Goal: Task Accomplishment & Management: Manage account settings

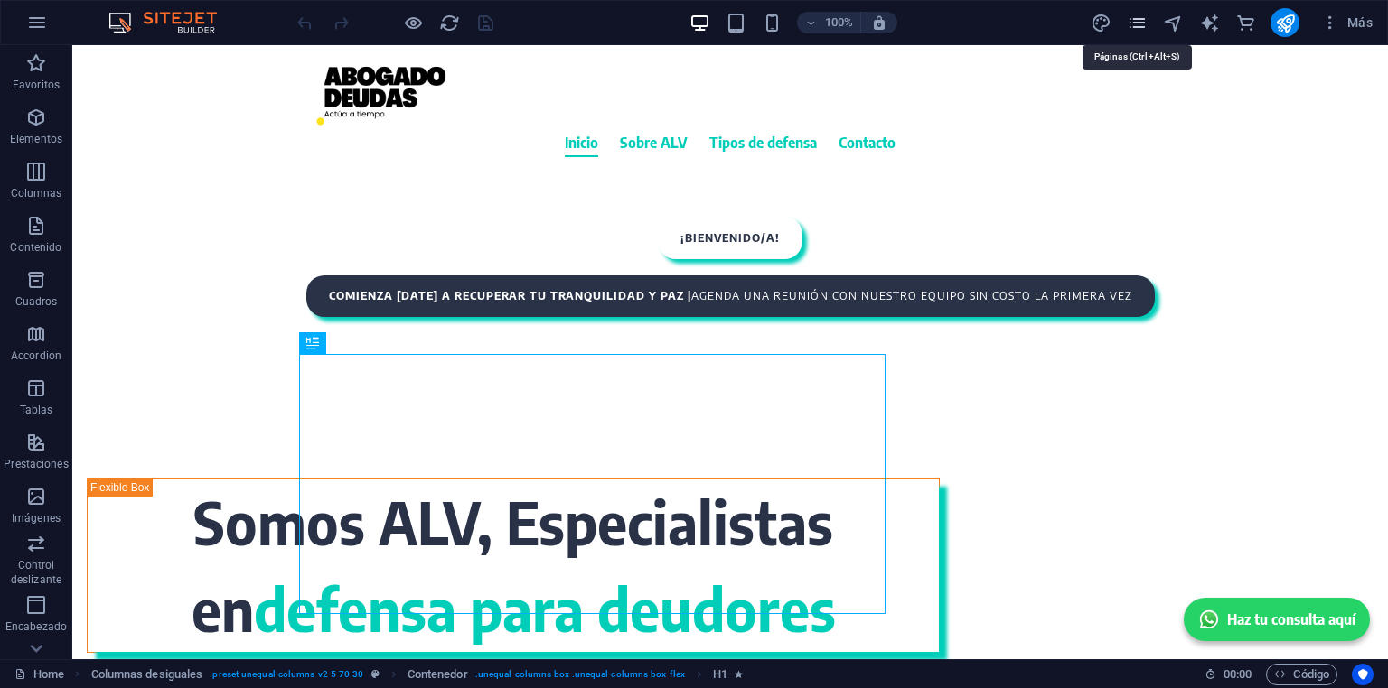
click at [1137, 23] on icon "pages" at bounding box center [1137, 23] width 21 height 21
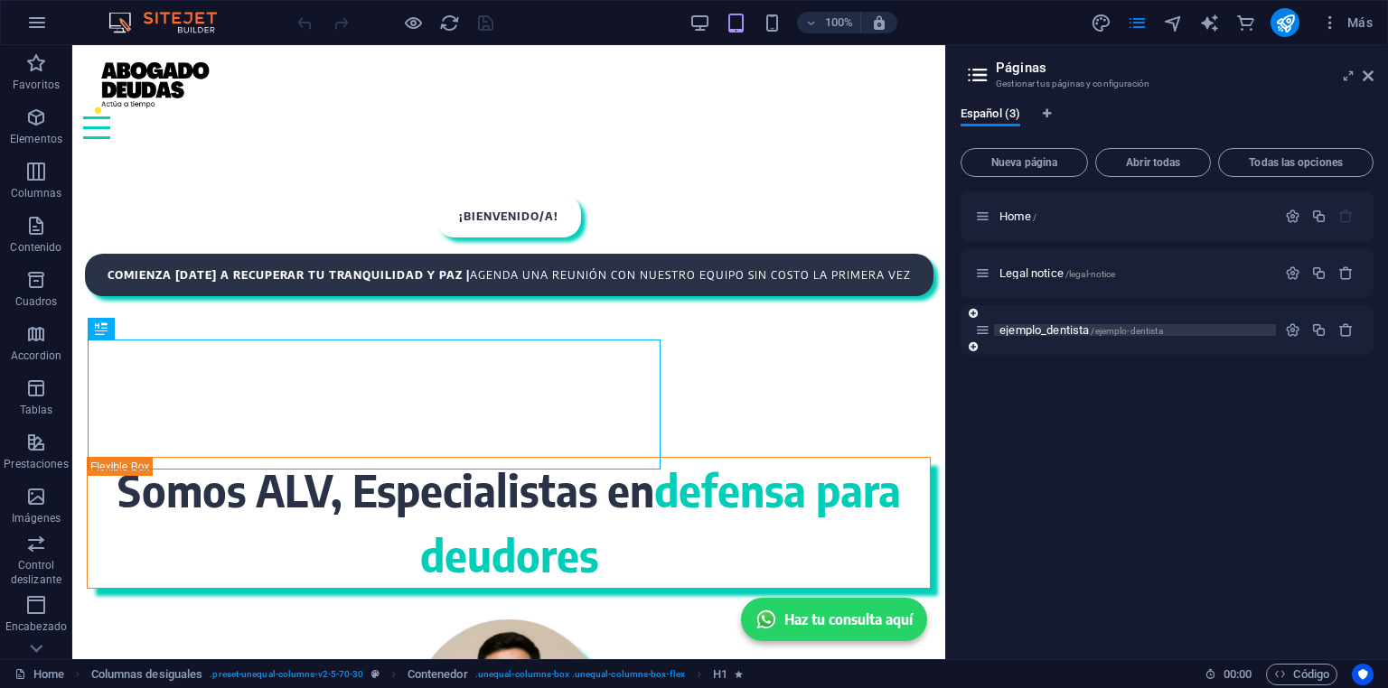
click at [1055, 332] on span "ejemplo_dentista /ejemplo-dentista" at bounding box center [1081, 330] width 164 height 14
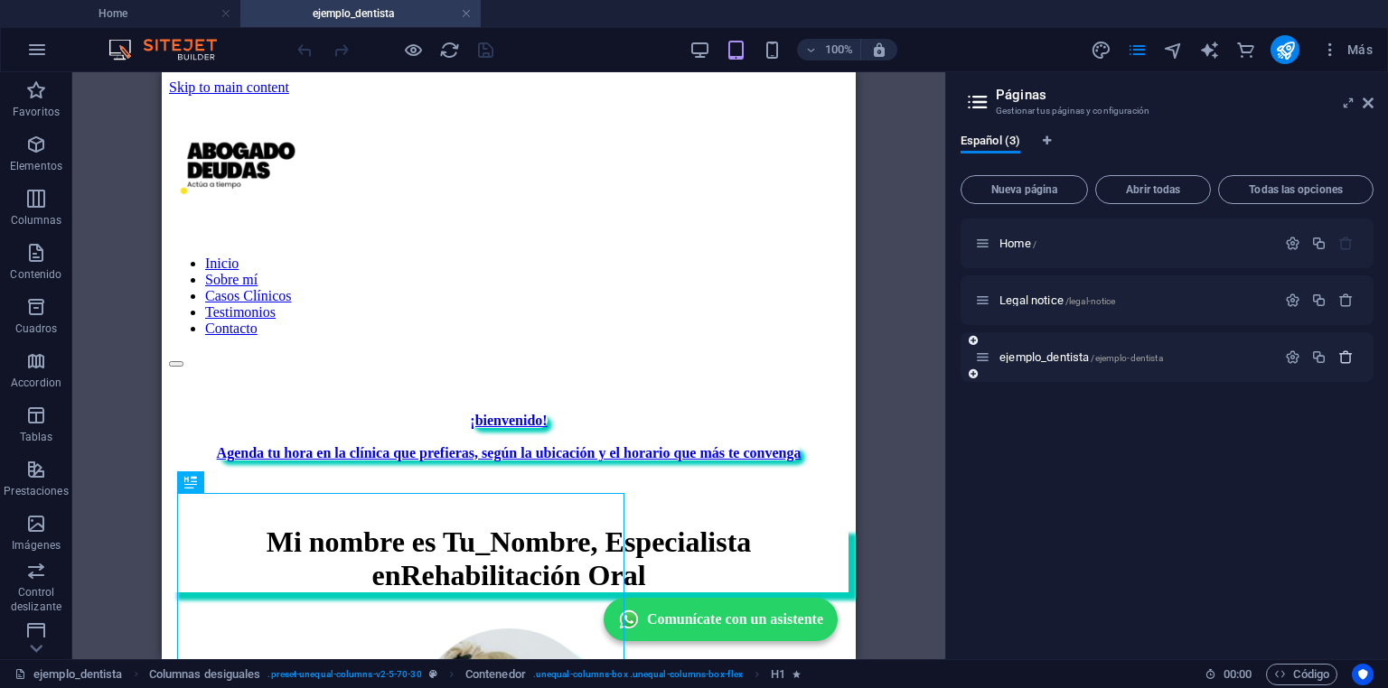
click at [1338, 355] on icon "button" at bounding box center [1345, 357] width 15 height 15
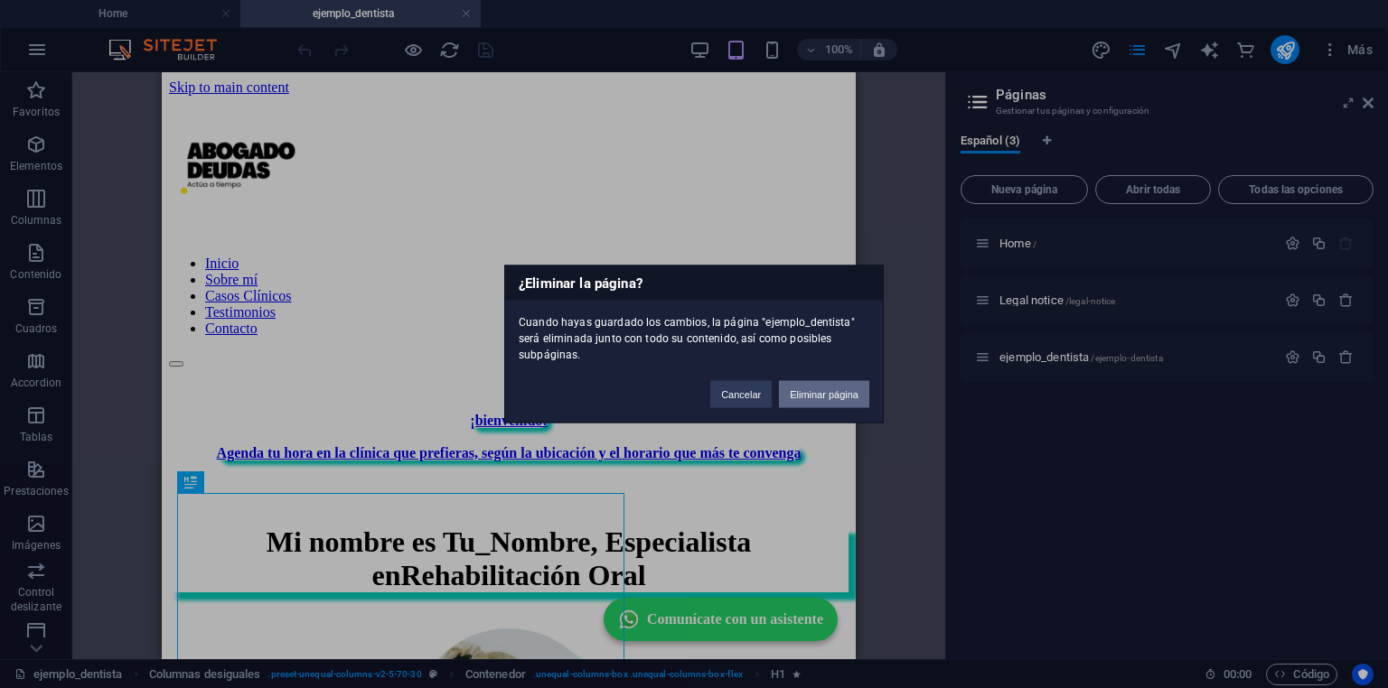
click at [829, 393] on button "Eliminar página" at bounding box center [824, 394] width 90 height 27
click at [0, 0] on figure at bounding box center [0, 0] width 0 height 0
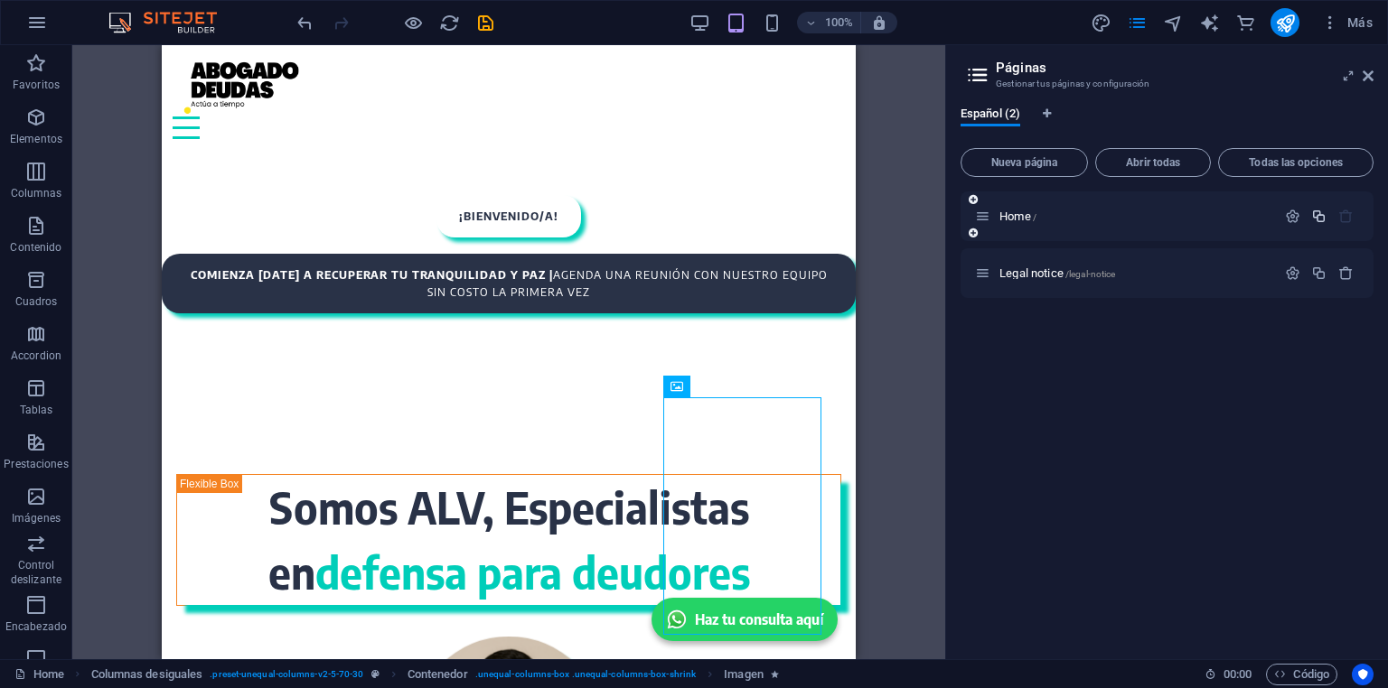
click at [1318, 221] on icon "button" at bounding box center [1318, 216] width 15 height 15
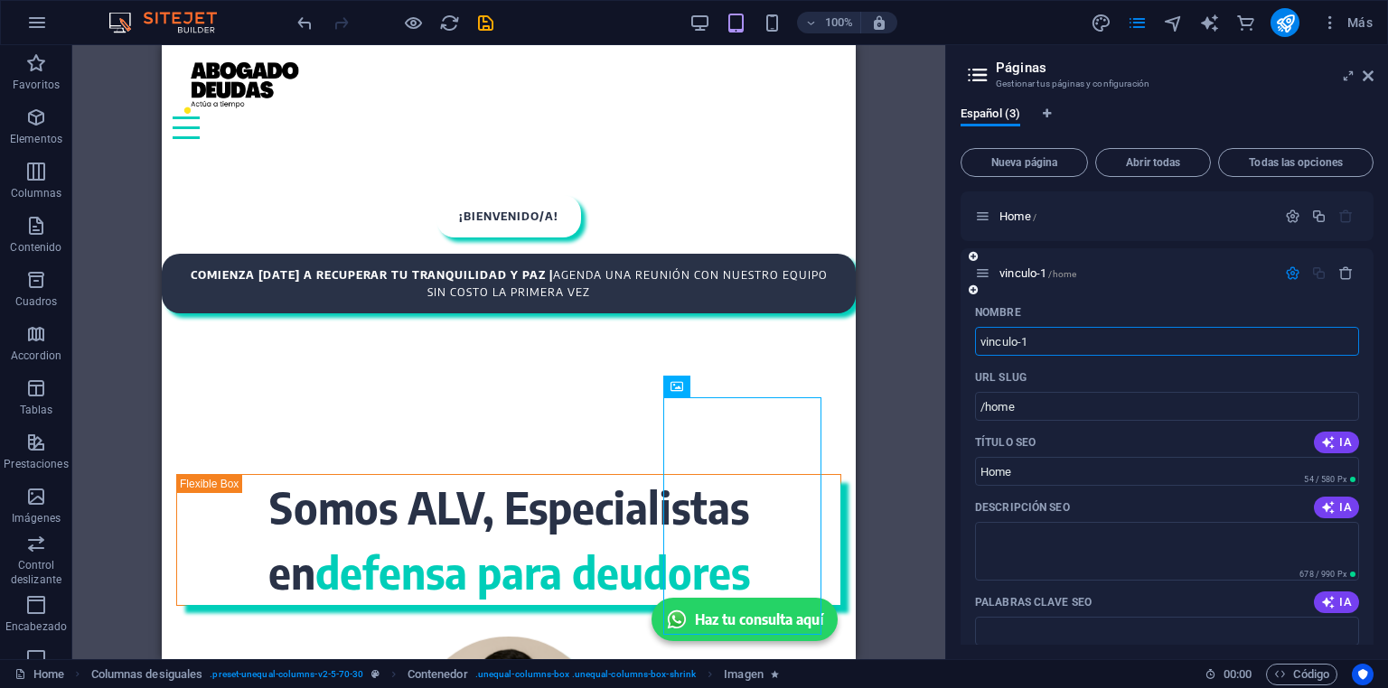
type input "vinculo-1"
click at [1062, 383] on div "URL SLUG" at bounding box center [1167, 377] width 384 height 29
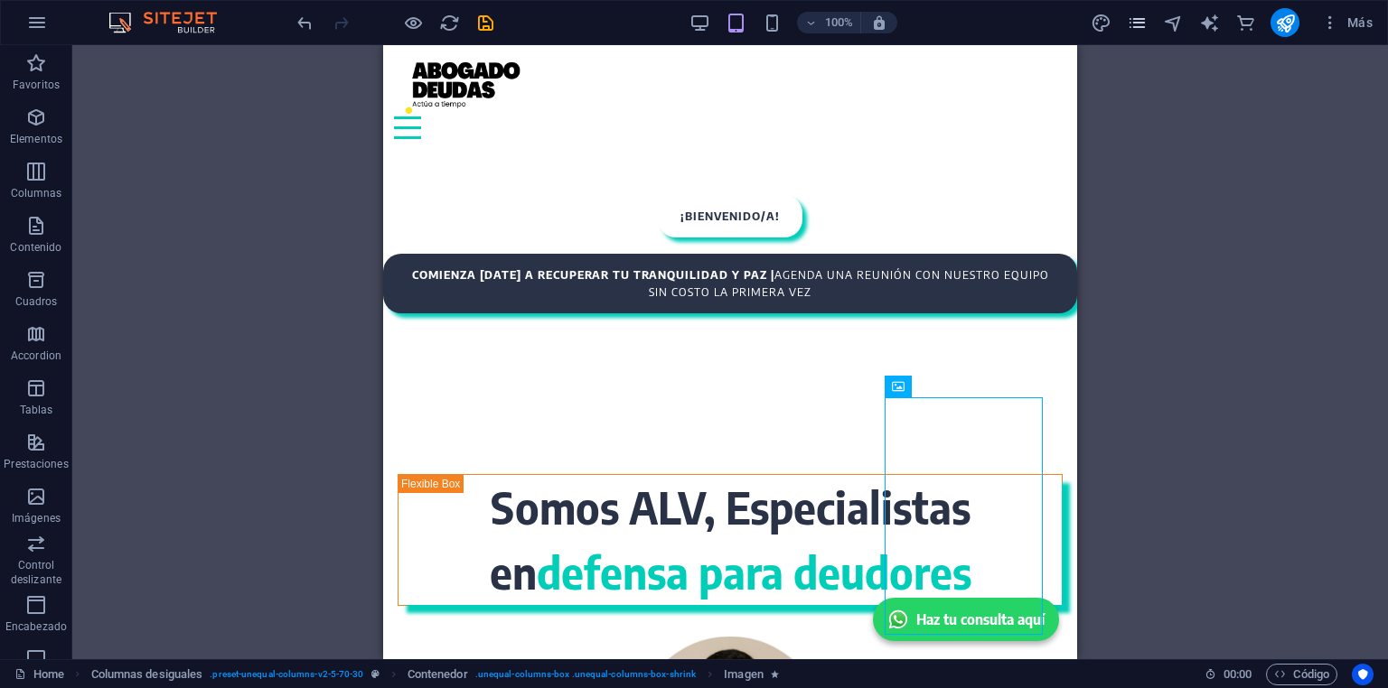
click at [1131, 23] on icon "pages" at bounding box center [1137, 23] width 21 height 21
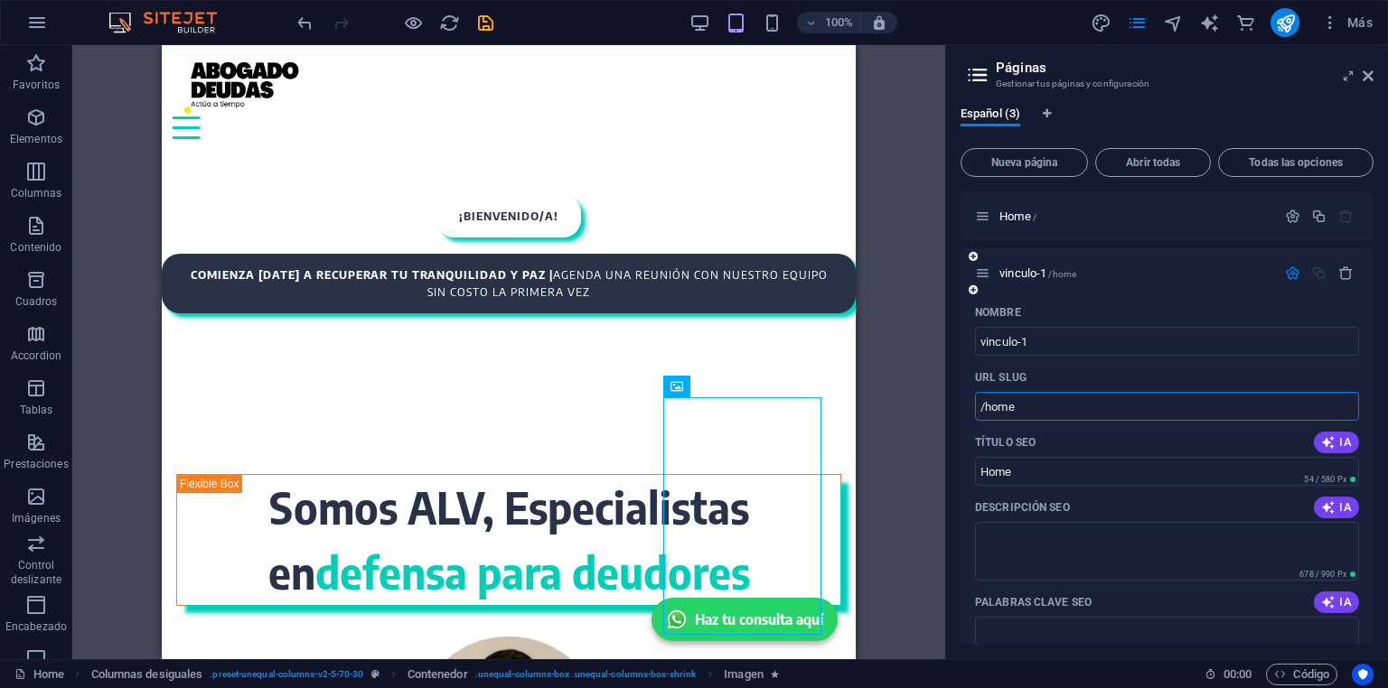
drag, startPoint x: 1034, startPoint y: 408, endPoint x: 986, endPoint y: 407, distance: 47.9
click at [986, 407] on input "/home" at bounding box center [1167, 406] width 384 height 29
paste input "vinculo-1"
type input "/vinculo-1"
drag, startPoint x: 1026, startPoint y: 473, endPoint x: 965, endPoint y: 477, distance: 61.6
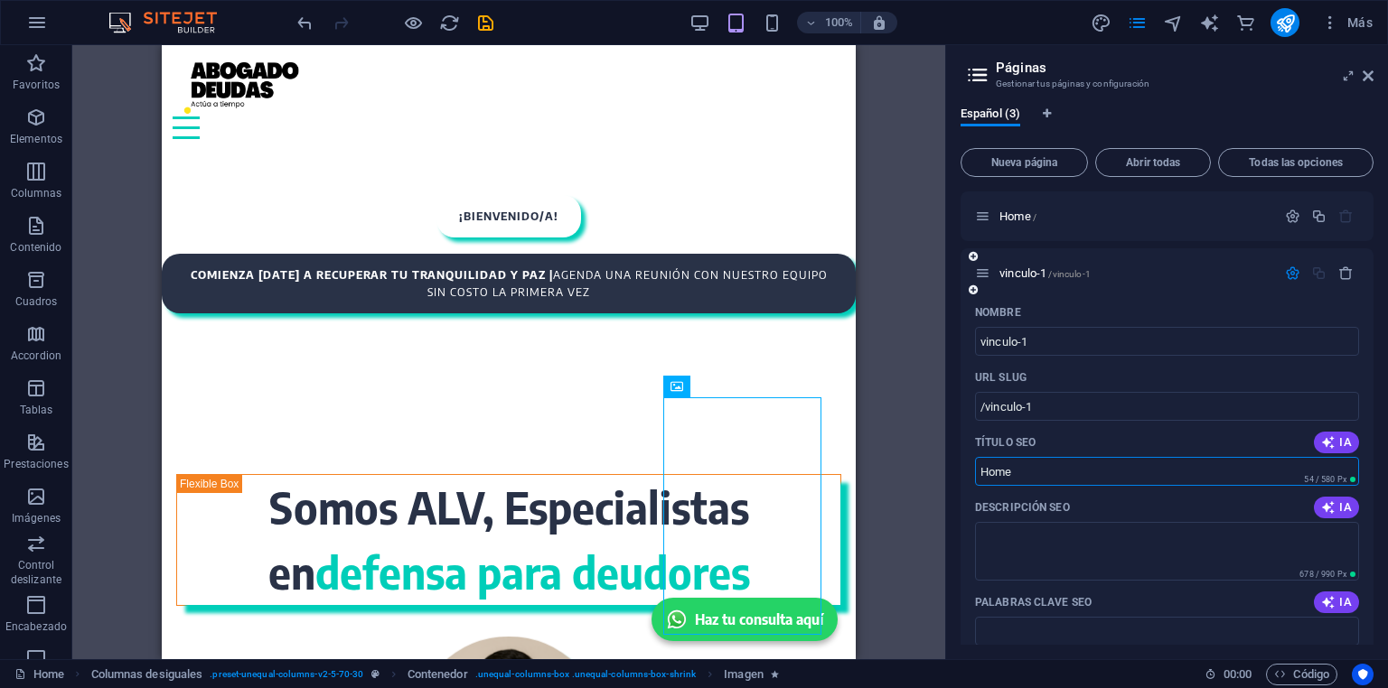
click at [965, 477] on div "Nombre vinculo-1 ​ URL SLUG /vinculo-1 ​ Título SEO IA Home ​ 54 / 580 Px Descr…" at bounding box center [1166, 652] width 413 height 709
click at [1330, 442] on icon "button" at bounding box center [1328, 442] width 14 height 14
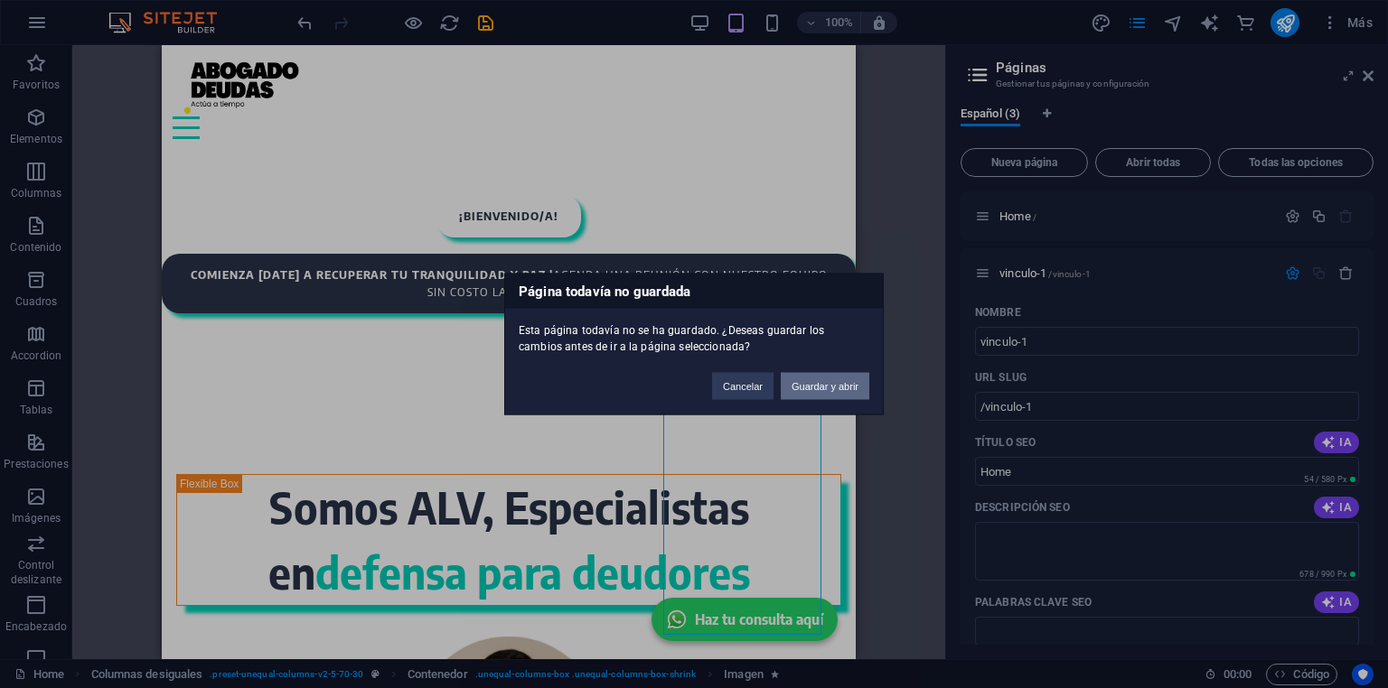
click at [810, 391] on button "Guardar y abrir" at bounding box center [825, 386] width 89 height 27
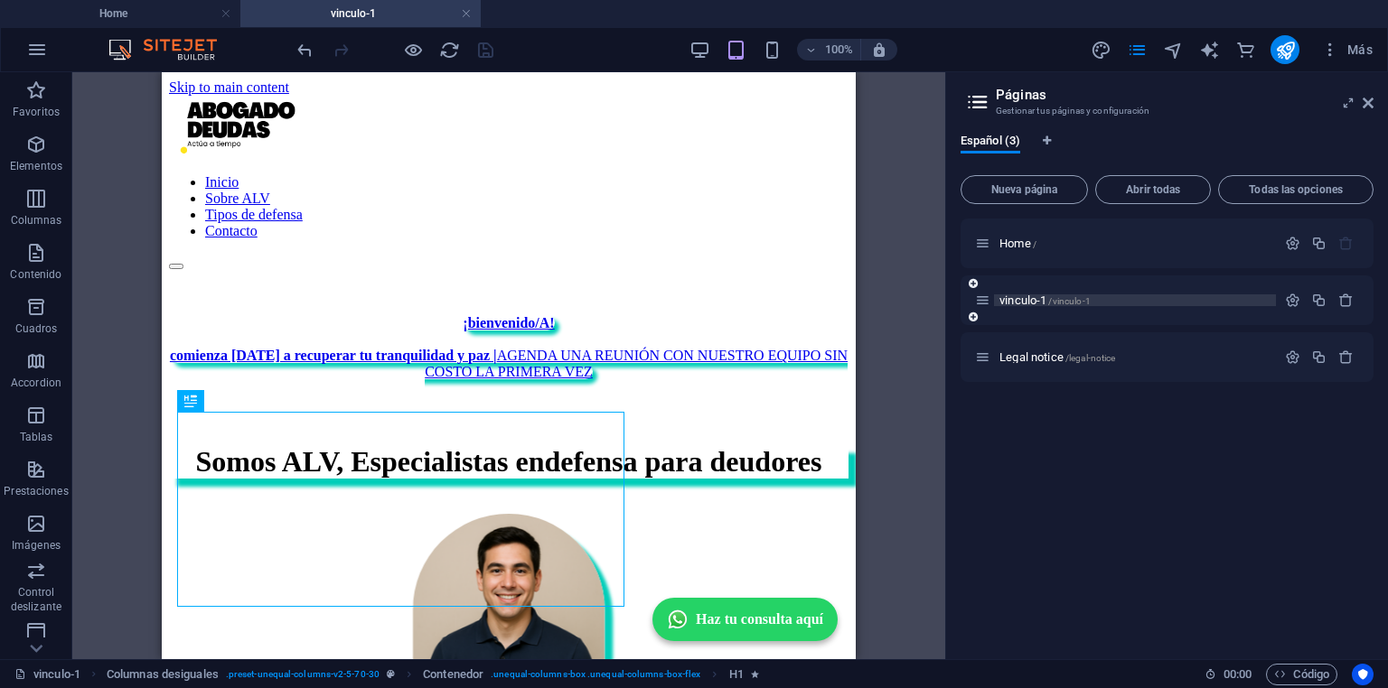
click at [1035, 300] on span "vinculo-1 /vinculo-1" at bounding box center [1044, 301] width 91 height 14
click at [1297, 298] on icon "button" at bounding box center [1292, 300] width 15 height 15
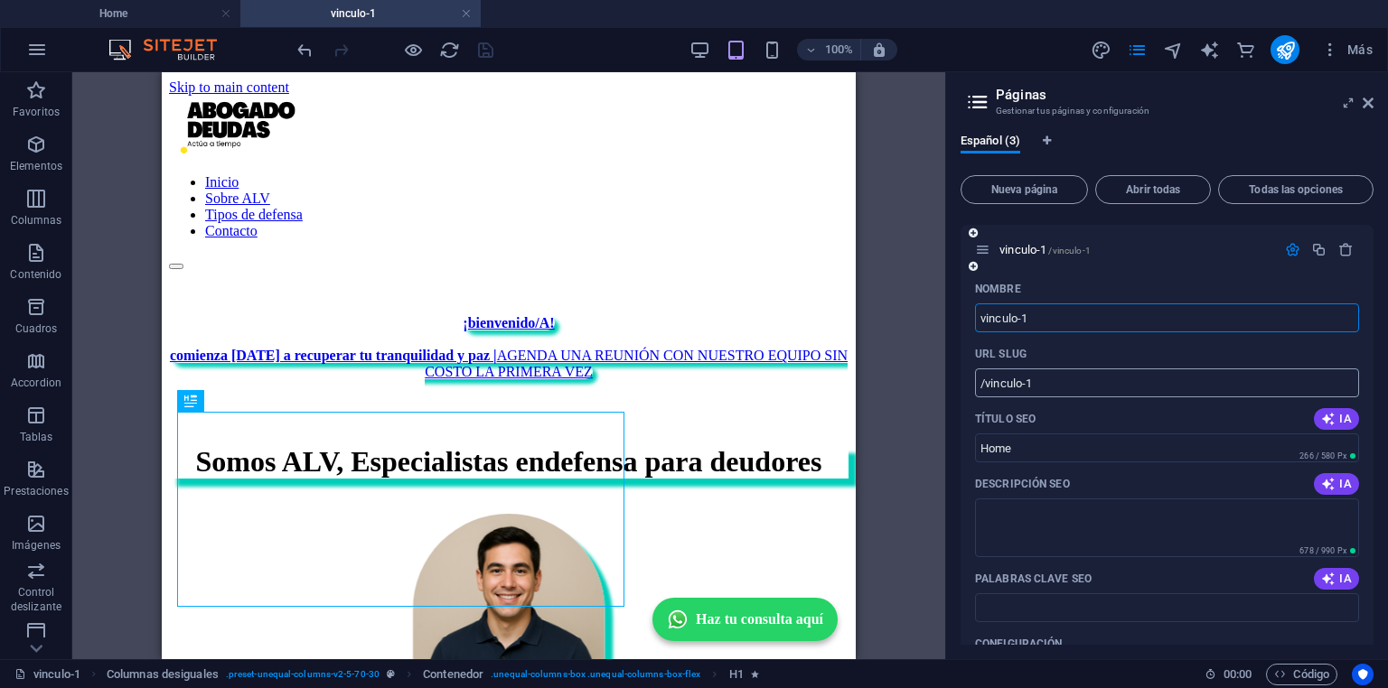
scroll to position [72, 0]
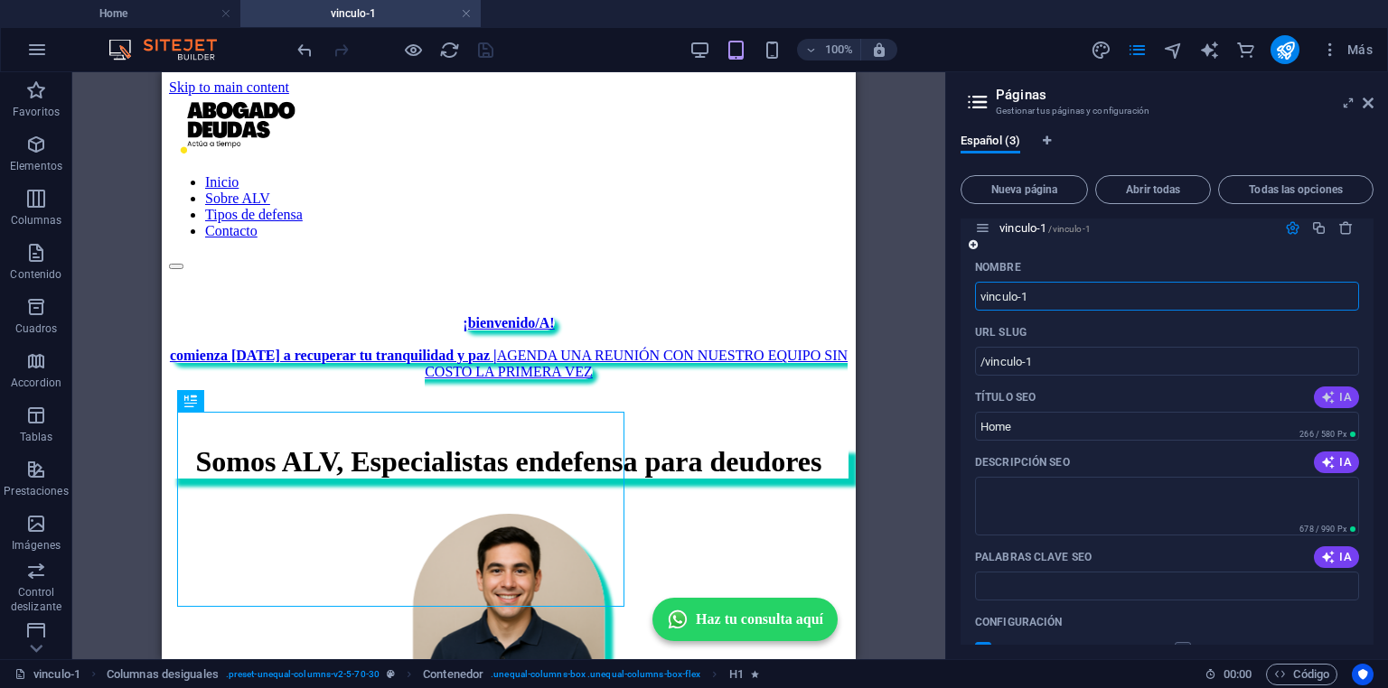
click at [1325, 399] on icon "button" at bounding box center [1328, 397] width 14 height 14
click at [1239, 425] on input "**Defensa para Deudores en Chile**" at bounding box center [1167, 426] width 384 height 29
click at [991, 421] on input "**Defensa para Deudores en Chile" at bounding box center [1167, 426] width 384 height 29
click at [1071, 510] on textarea "Descripción SEO" at bounding box center [1167, 506] width 384 height 59
type input "Defensa para Deudores en Chile"
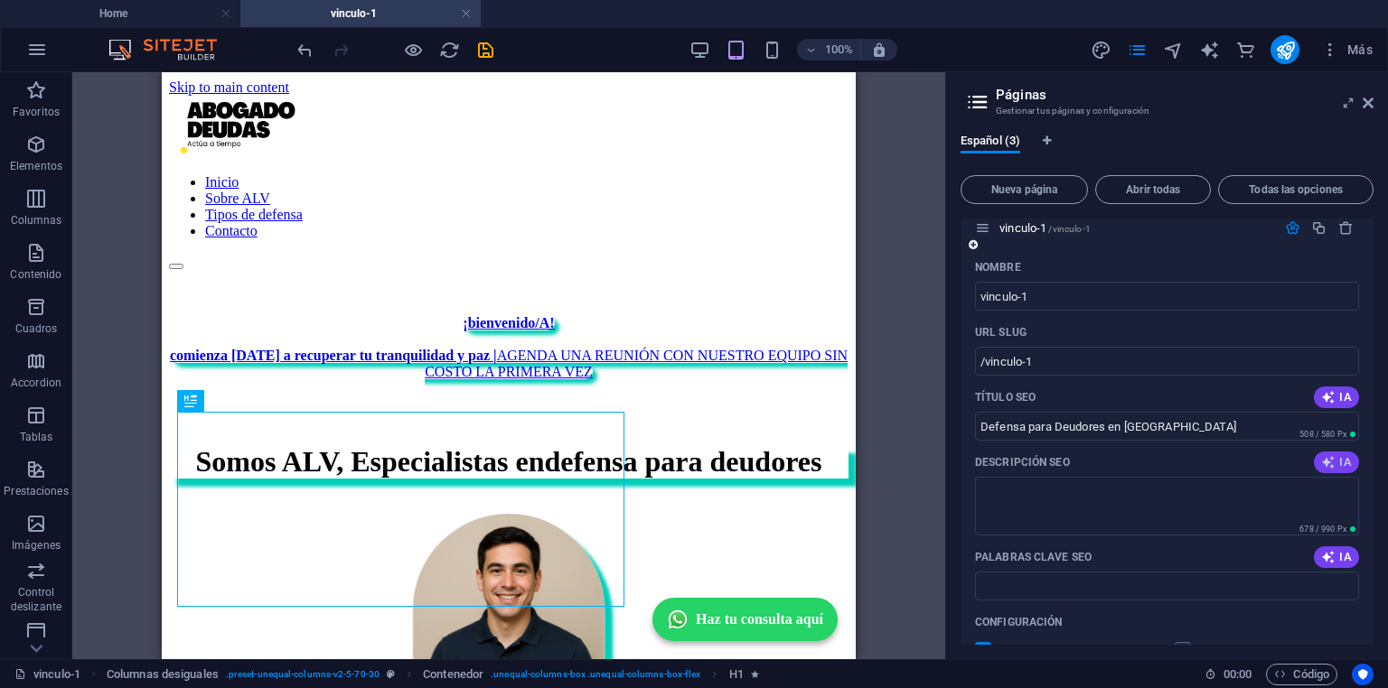
click at [1332, 469] on icon "button" at bounding box center [1328, 462] width 14 height 14
type textarea "Recupera tu paz financiera con ALV. Especialistas en defensa de deudores en Chi…"
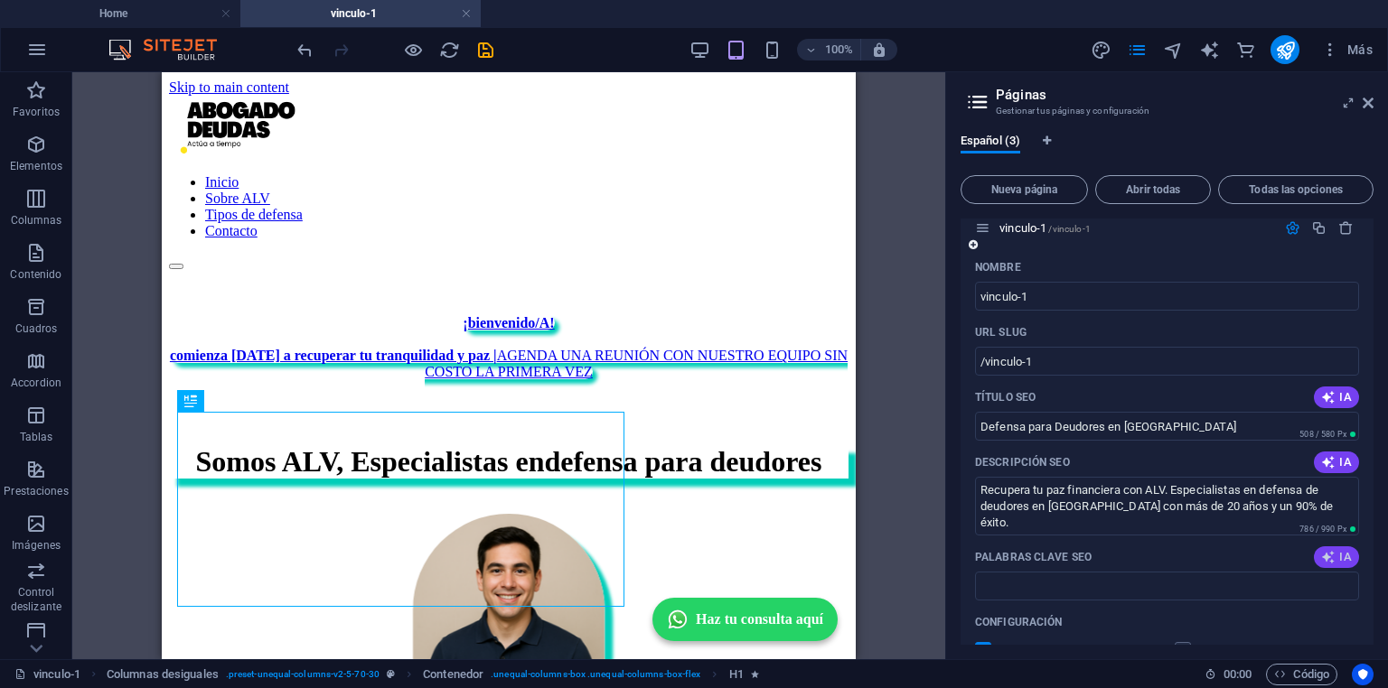
click at [1334, 563] on span "IA" at bounding box center [1336, 557] width 31 height 14
type input "defensa de deudores, renegociación de deudas, liquidación voluntaria, asesoría …"
drag, startPoint x: 1203, startPoint y: 593, endPoint x: 1357, endPoint y: 600, distance: 153.8
click at [1357, 600] on div "Nombre vinculo-1 ​ URL SLUG /vinculo-1 ​ Título SEO IA Defensa para Deudores en…" at bounding box center [1166, 642] width 413 height 778
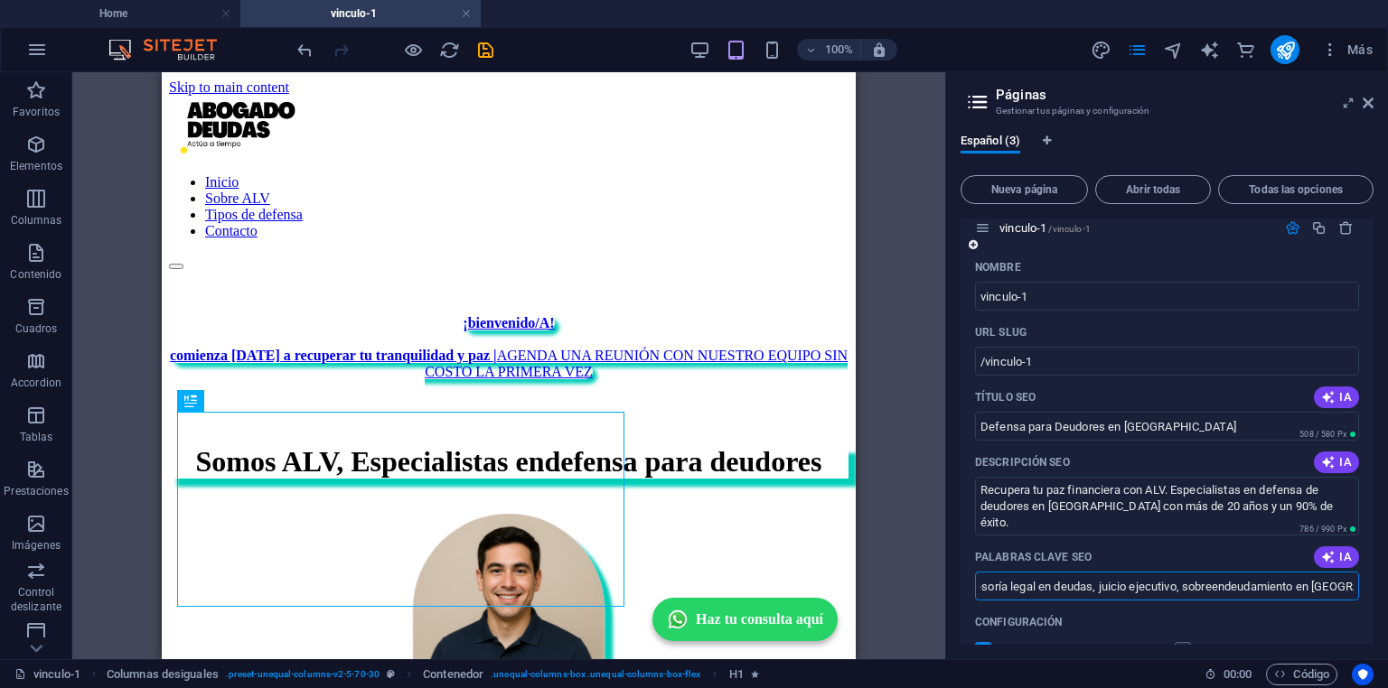
click at [1324, 587] on input "defensa de deudores, renegociación de deudas, liquidación voluntaria, asesoría …" at bounding box center [1167, 586] width 384 height 29
drag, startPoint x: 1323, startPoint y: 586, endPoint x: 903, endPoint y: 570, distance: 419.5
click at [903, 570] on div "Home vinculo-1 Favoritos Elementos Columnas Contenido Cuadros Accordion Tablas …" at bounding box center [694, 365] width 1388 height 587
click at [1142, 591] on input "defensa de deudores, renegociación de deudas, liquidación voluntaria, asesoría …" at bounding box center [1167, 586] width 384 height 29
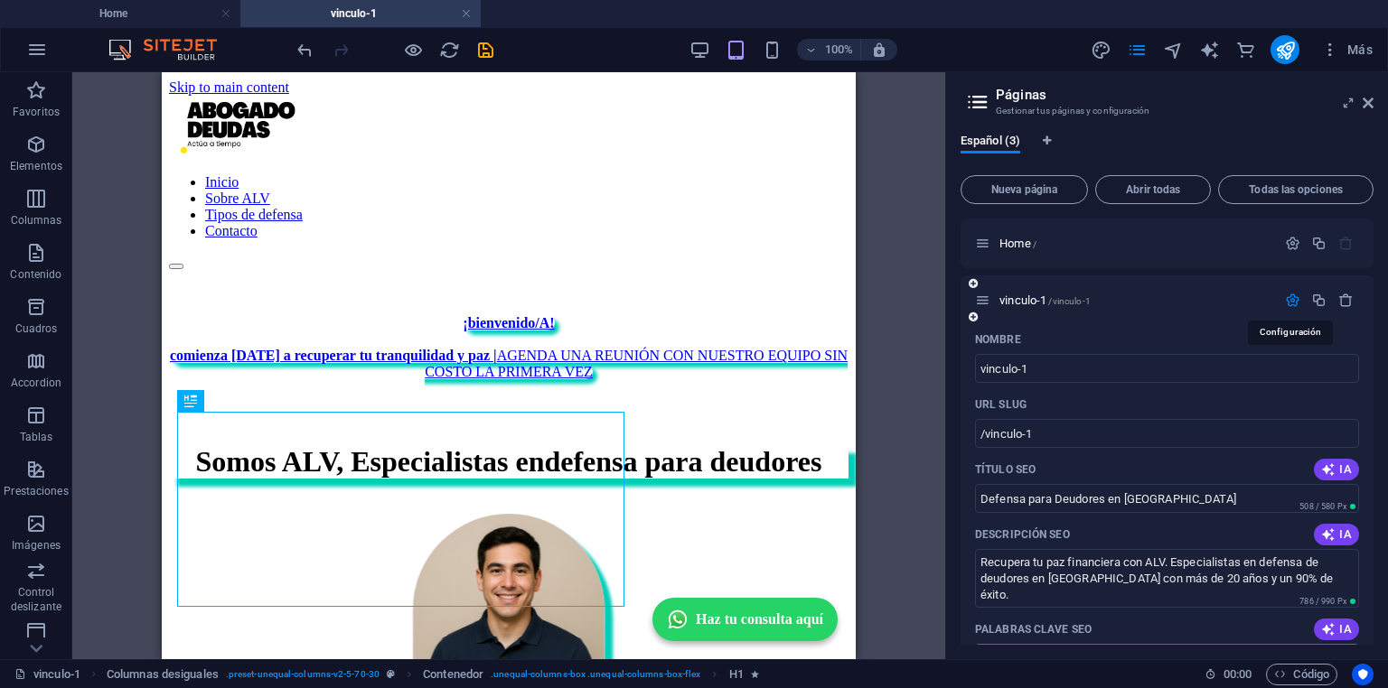
click at [1287, 295] on icon "button" at bounding box center [1292, 300] width 15 height 15
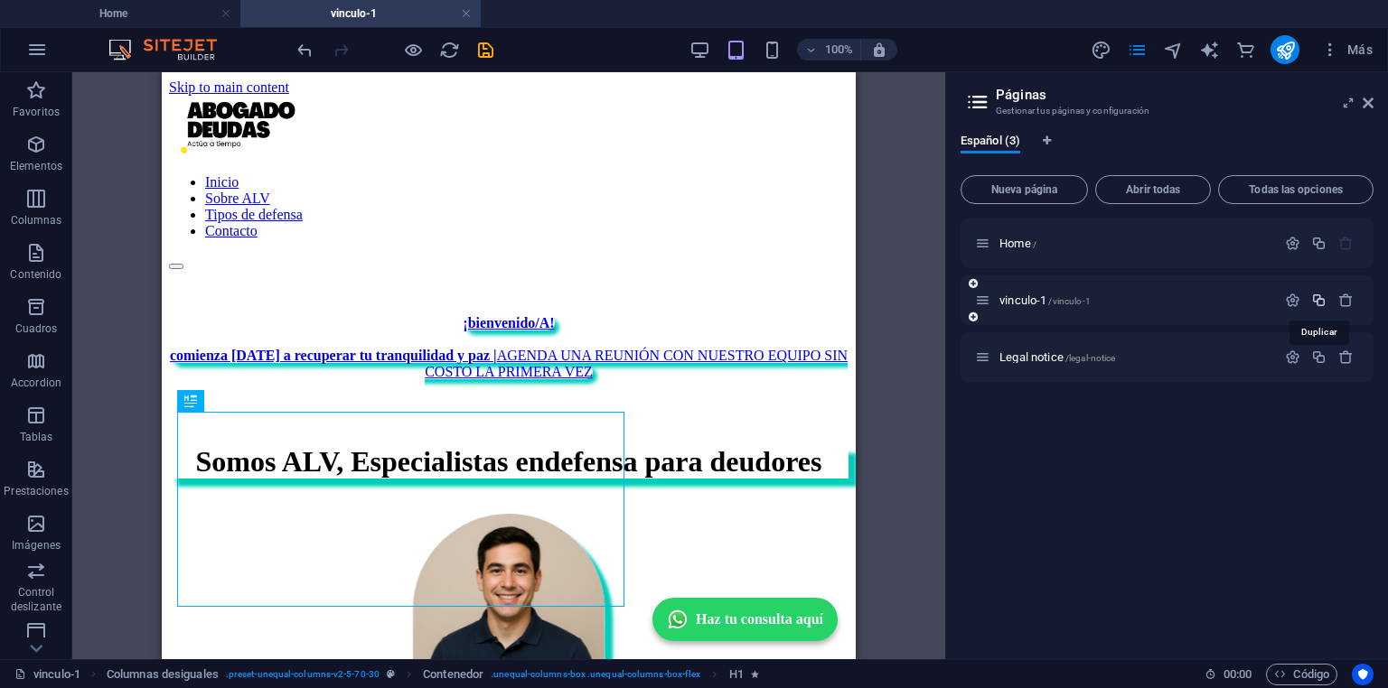
click at [1323, 296] on icon "button" at bounding box center [1318, 300] width 15 height 15
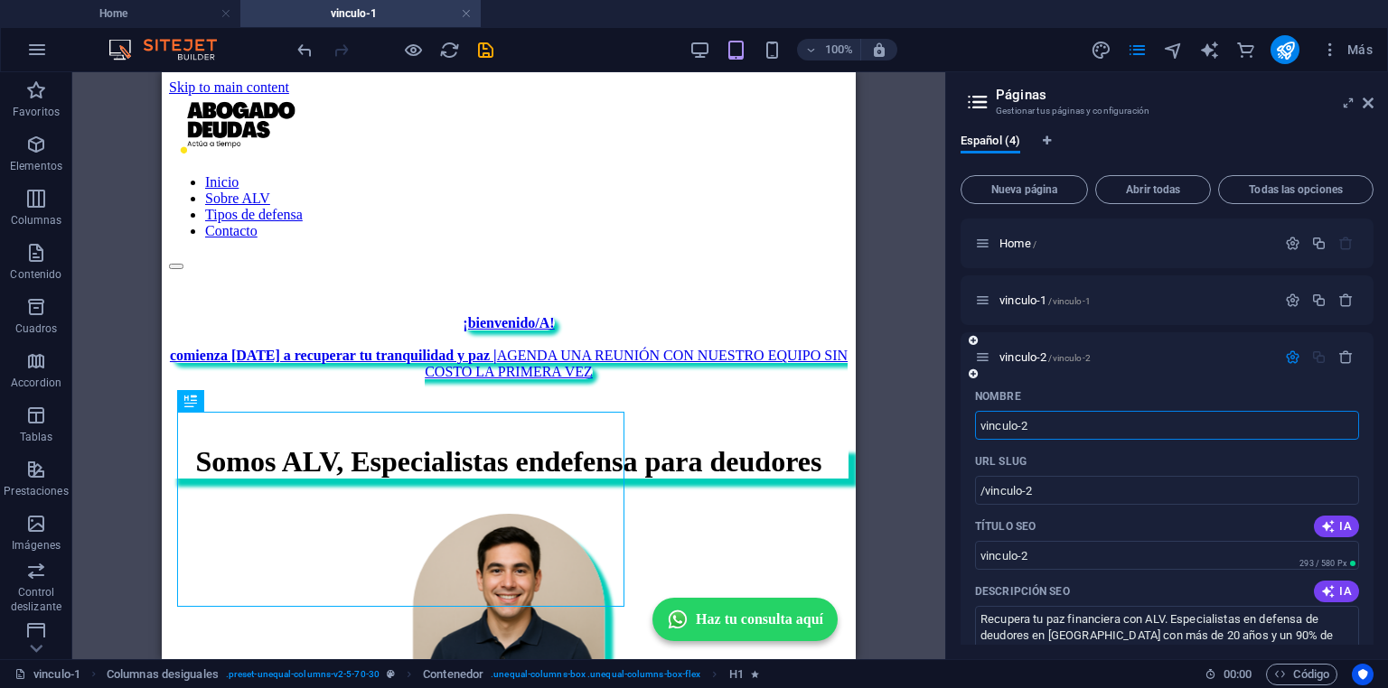
click at [1063, 430] on input "vinculo-2" at bounding box center [1167, 425] width 384 height 29
click at [1287, 354] on icon "button" at bounding box center [1292, 357] width 15 height 15
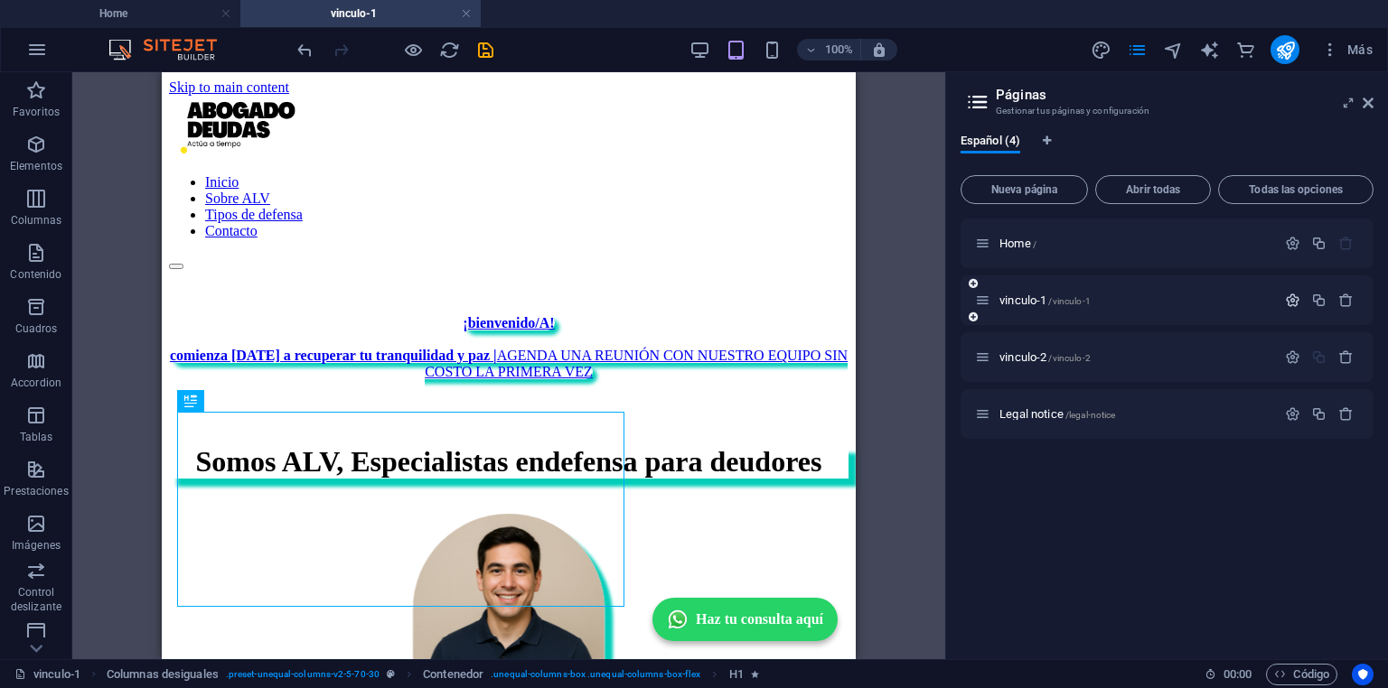
click at [1291, 298] on icon "button" at bounding box center [1292, 300] width 15 height 15
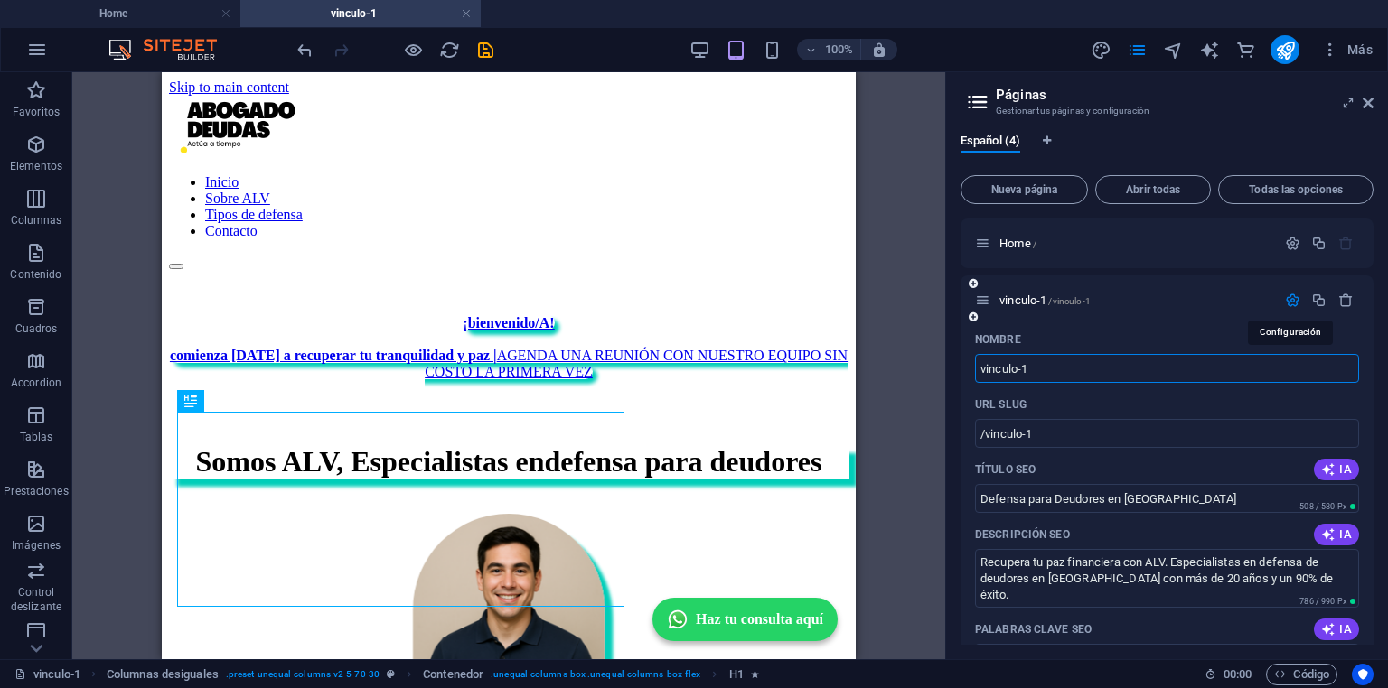
click at [1291, 298] on icon "button" at bounding box center [1292, 300] width 15 height 15
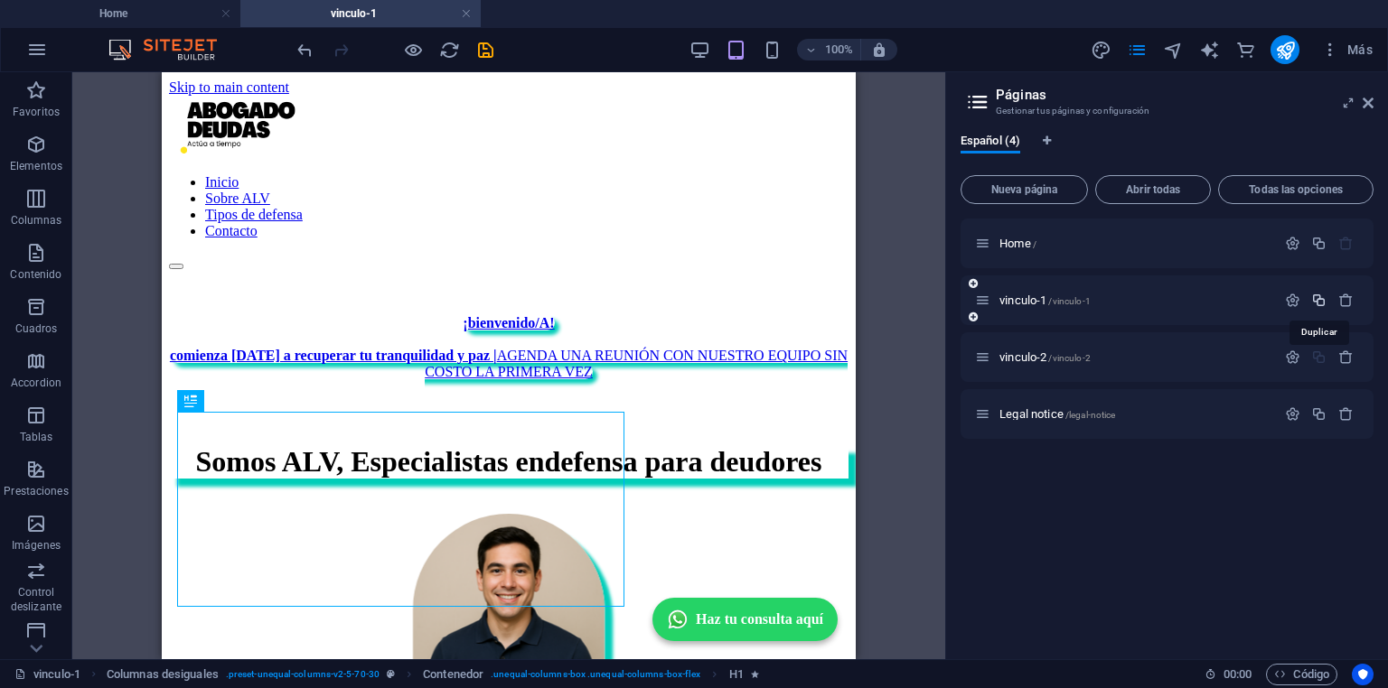
click at [1318, 299] on icon "button" at bounding box center [1318, 300] width 15 height 15
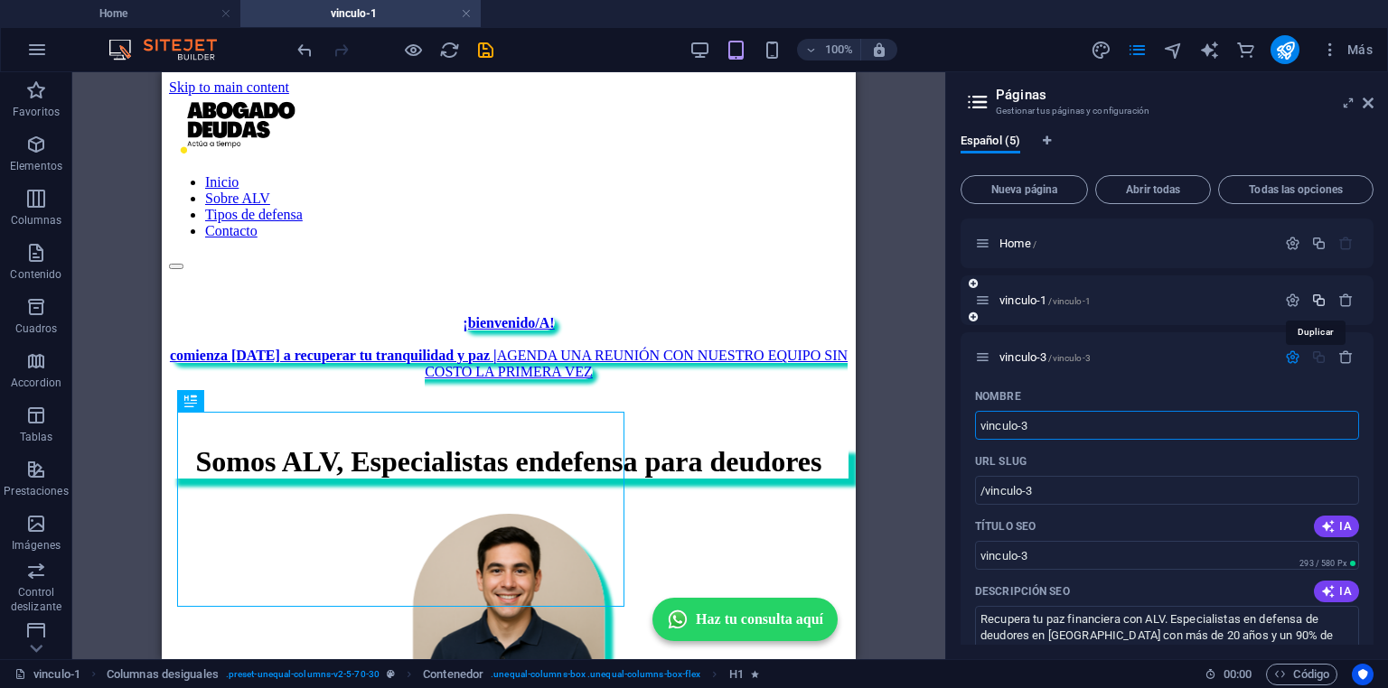
click at [1318, 299] on icon "button" at bounding box center [1318, 300] width 15 height 15
click at [1344, 529] on span "IA" at bounding box center [1336, 526] width 31 height 14
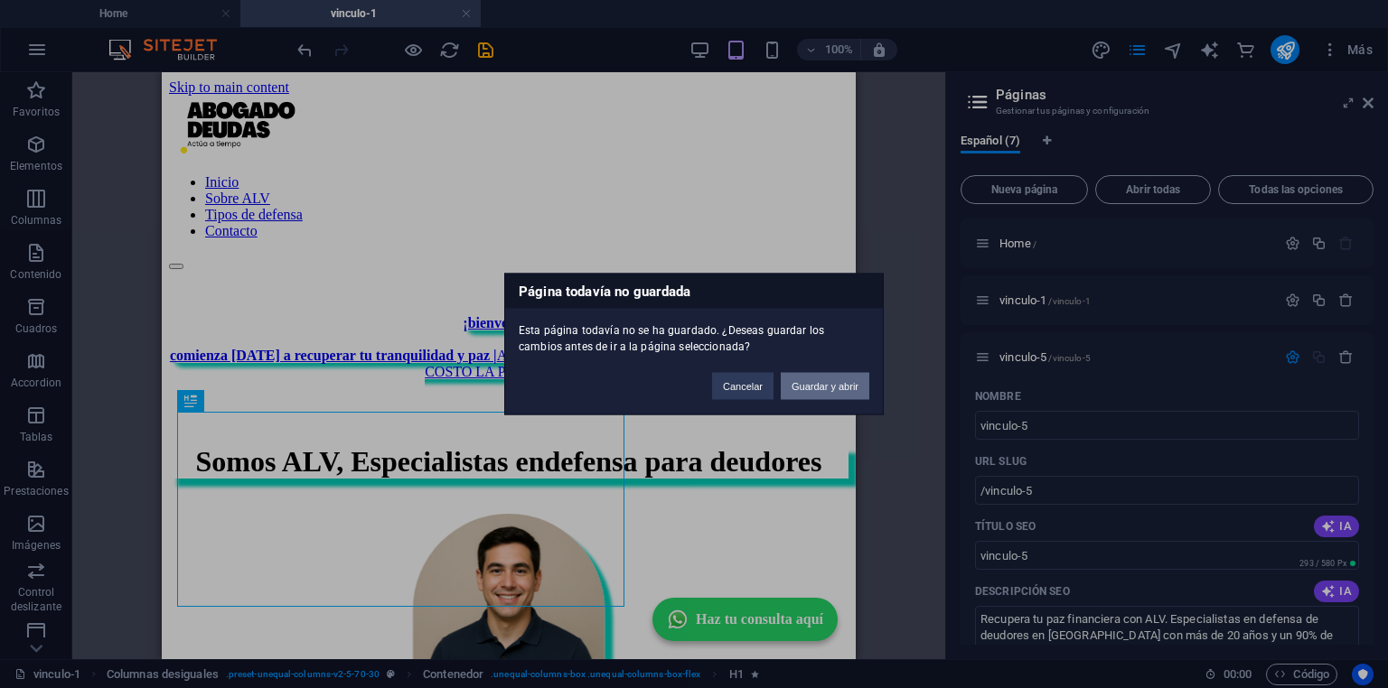
click at [846, 384] on button "Guardar y abrir" at bounding box center [825, 386] width 89 height 27
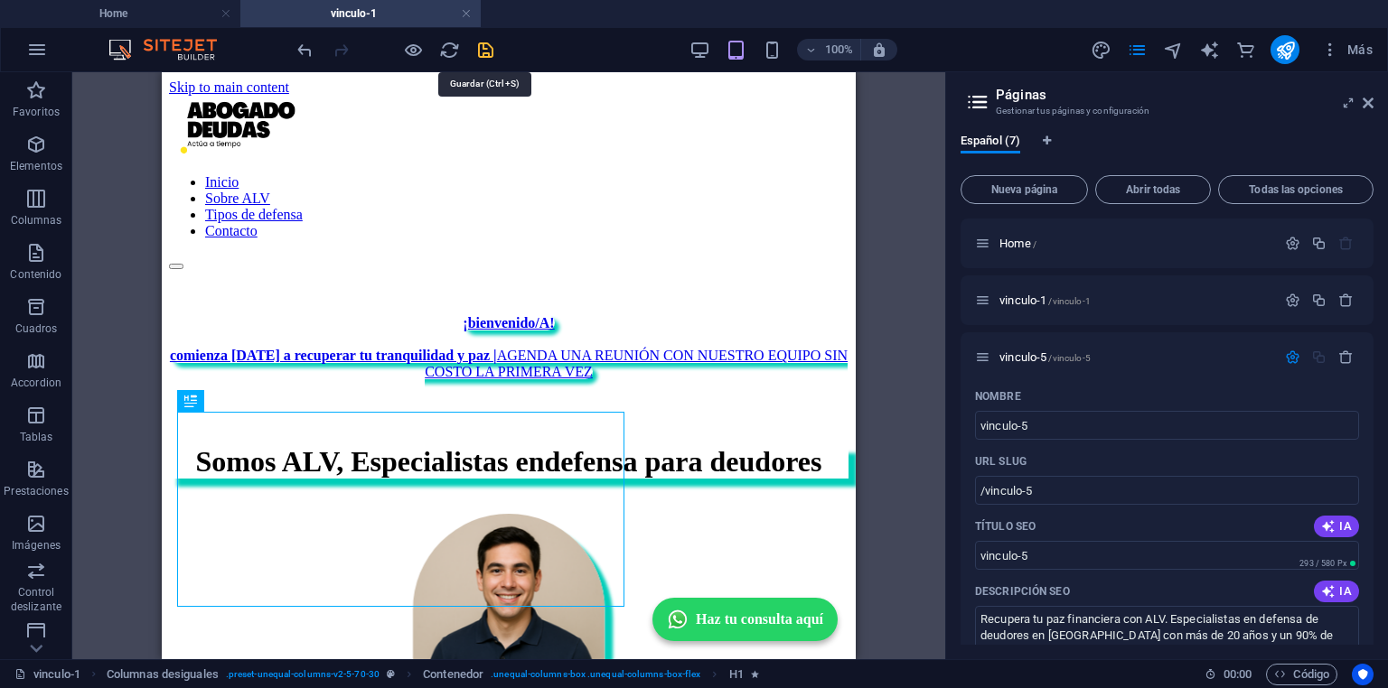
click at [478, 51] on icon "save" at bounding box center [485, 50] width 21 height 21
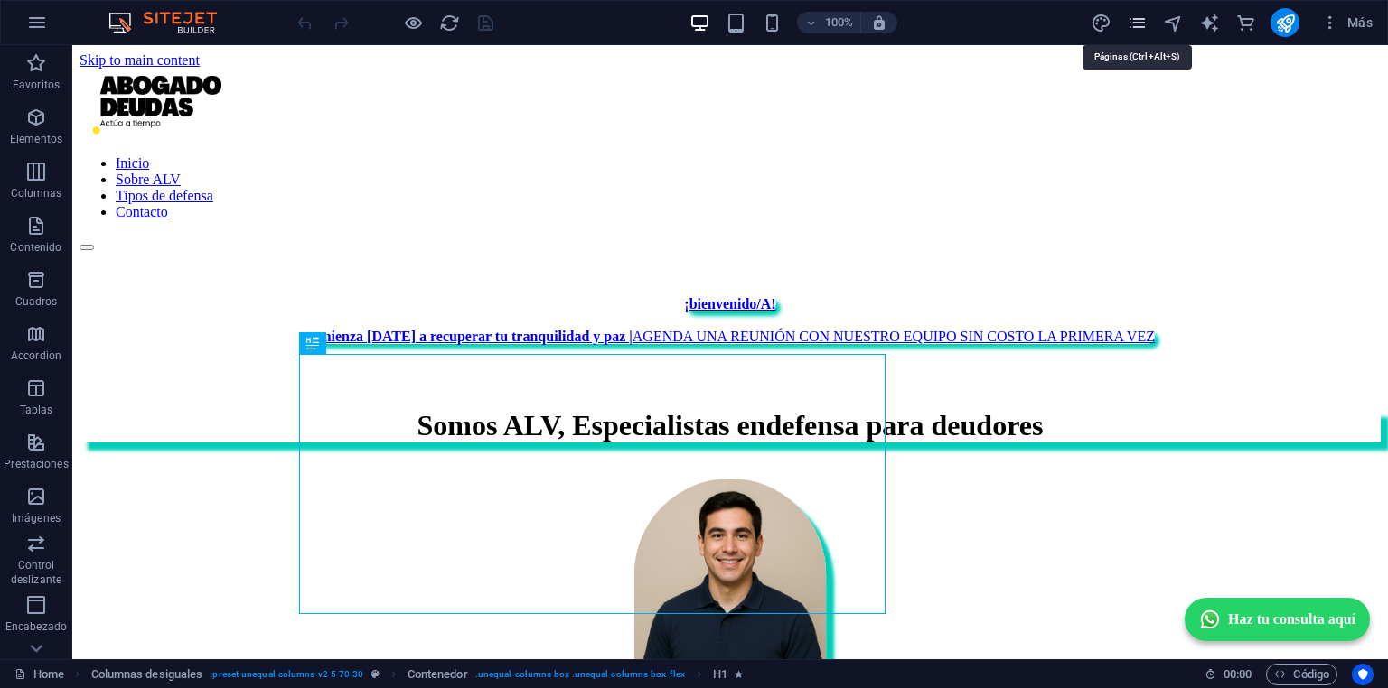
click at [1128, 18] on icon "pages" at bounding box center [1137, 23] width 21 height 21
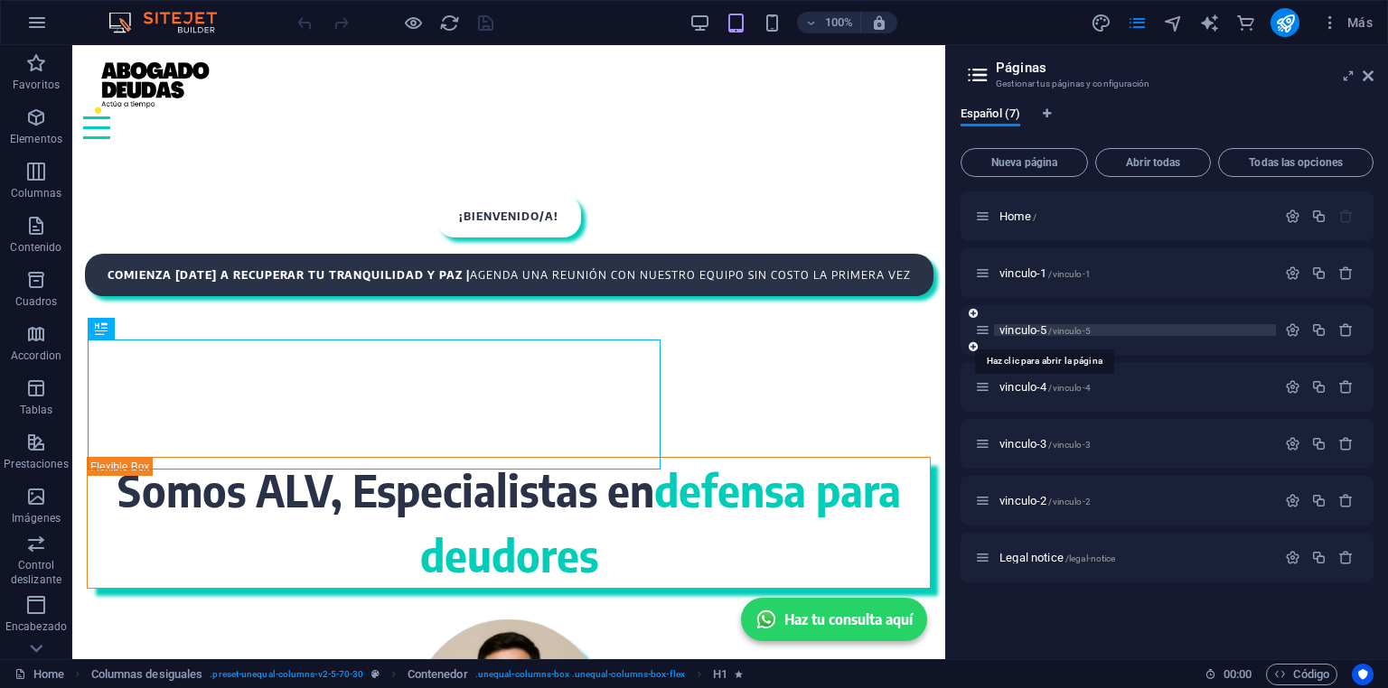
click at [1029, 326] on span "vinculo-5 /vinculo-5" at bounding box center [1044, 330] width 91 height 14
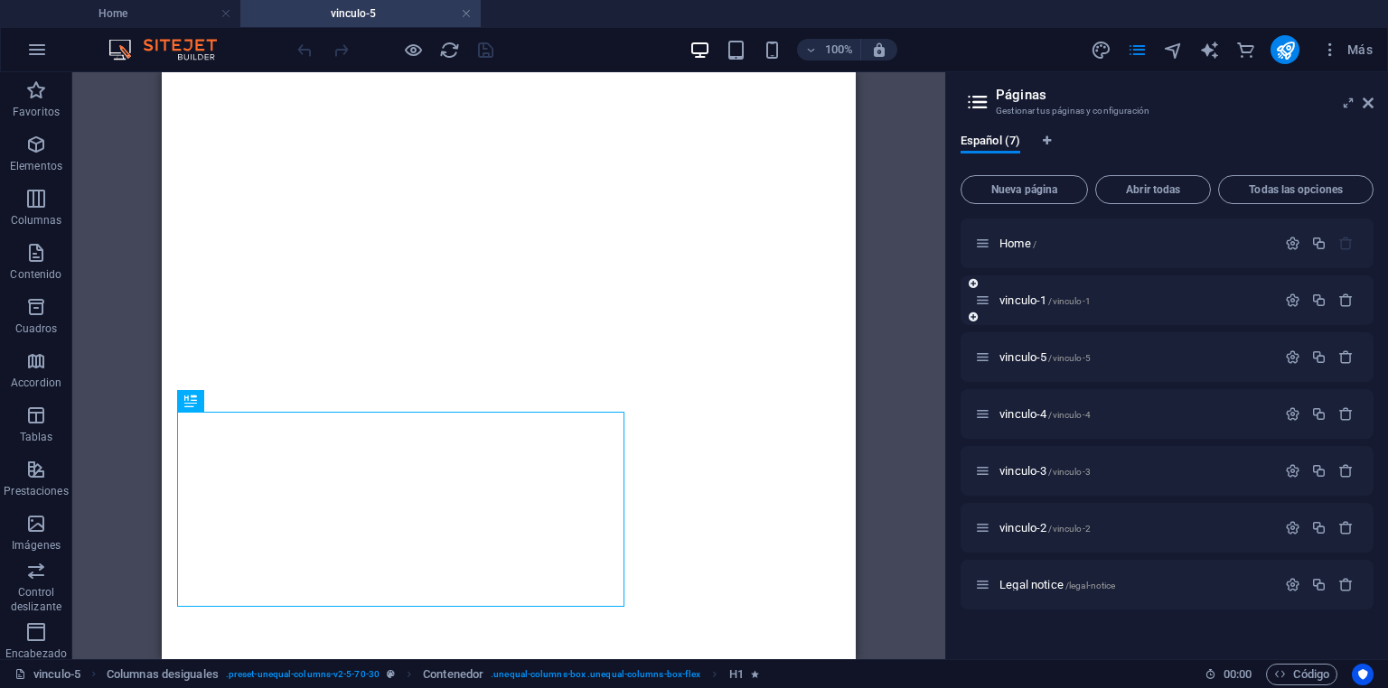
click at [1292, 312] on div "vinculo-1 /vinculo-1" at bounding box center [1166, 301] width 413 height 50
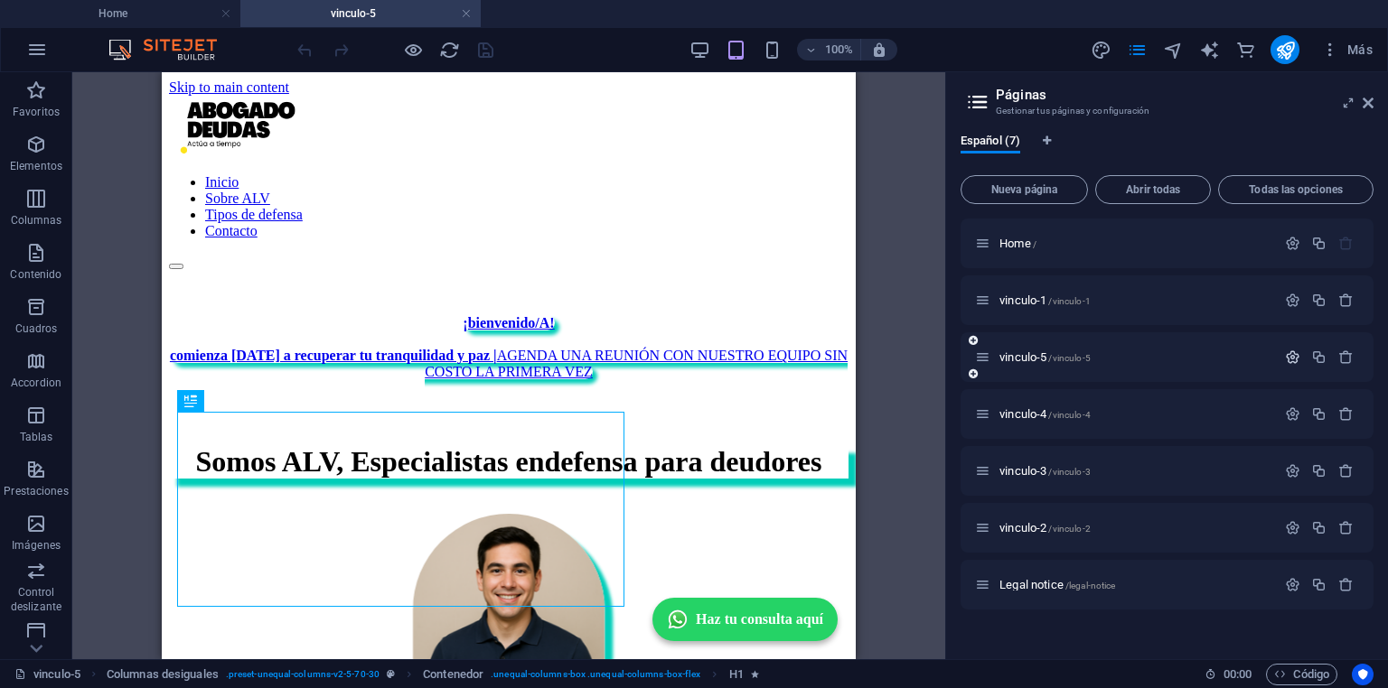
click at [1293, 358] on icon "button" at bounding box center [1292, 357] width 15 height 15
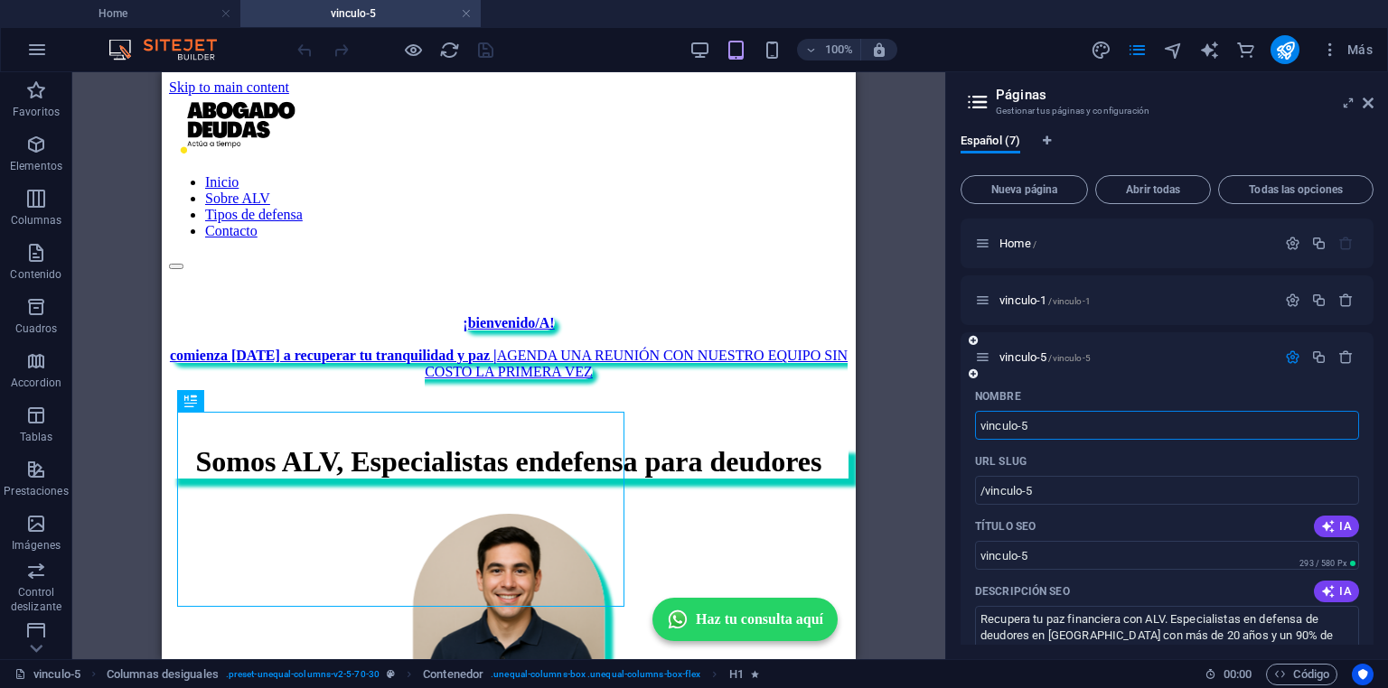
click at [1200, 423] on input "vinculo-5" at bounding box center [1167, 425] width 384 height 29
click at [1340, 523] on span "IA" at bounding box center [1336, 526] width 31 height 14
click at [1178, 553] on input "**Defensa de Deudores en Chile**" at bounding box center [1167, 555] width 384 height 29
drag, startPoint x: 987, startPoint y: 550, endPoint x: 922, endPoint y: 550, distance: 65.0
click at [922, 550] on div "Home vinculo-5 Favoritos Elementos Columnas Contenido Cuadros Accordion Tablas …" at bounding box center [694, 365] width 1388 height 587
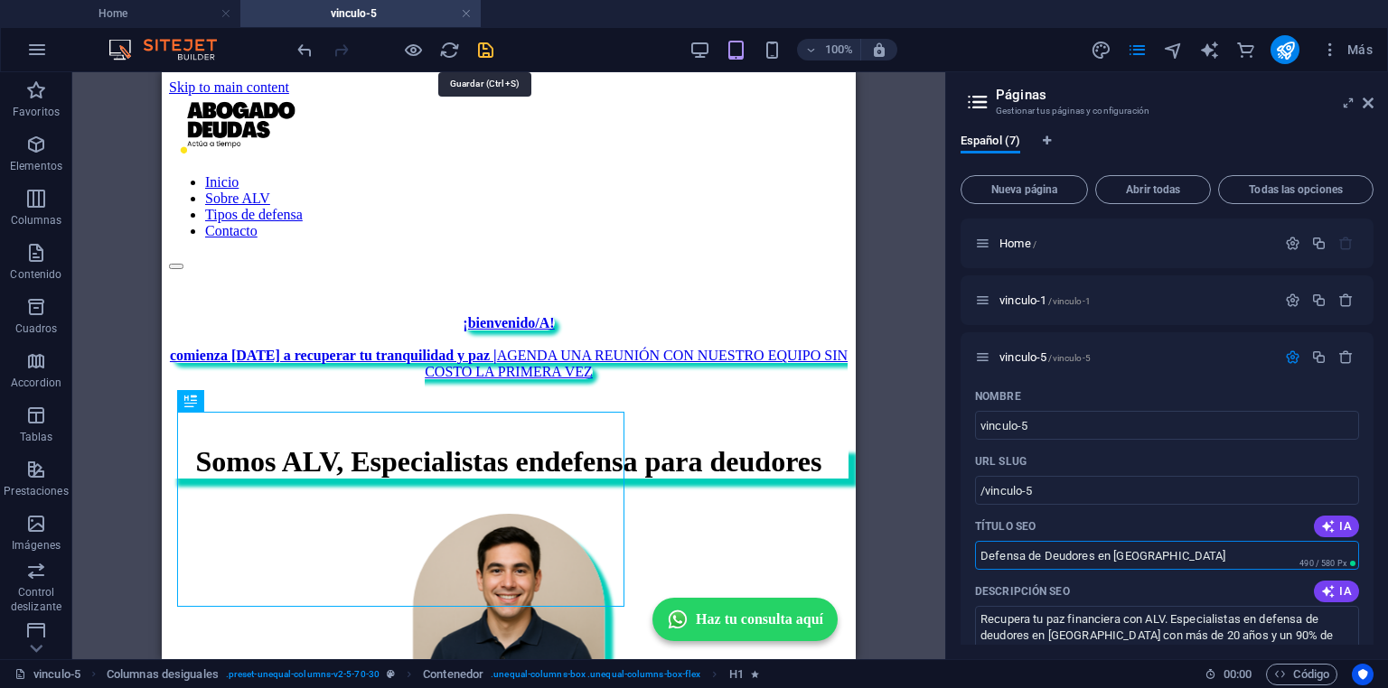
type input "Defensa de Deudores en Chile"
click at [485, 47] on icon "save" at bounding box center [485, 50] width 21 height 21
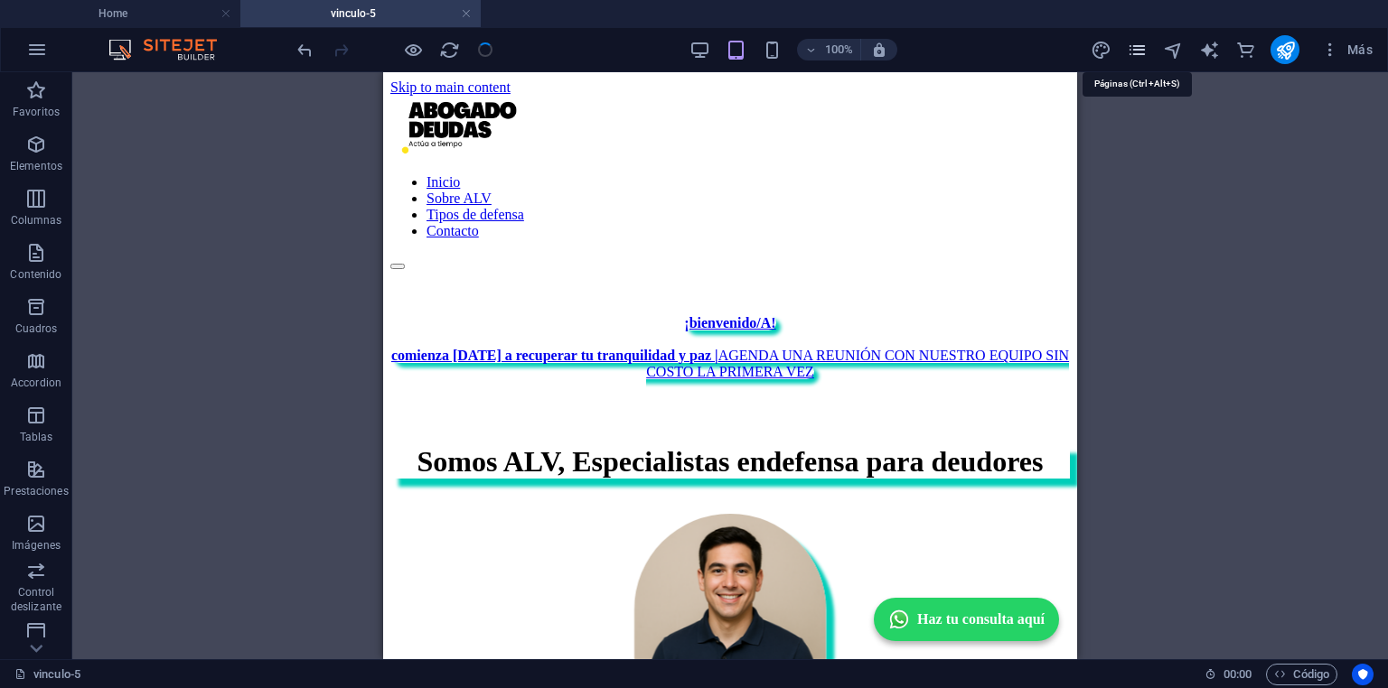
click at [1138, 54] on icon "pages" at bounding box center [1137, 50] width 21 height 21
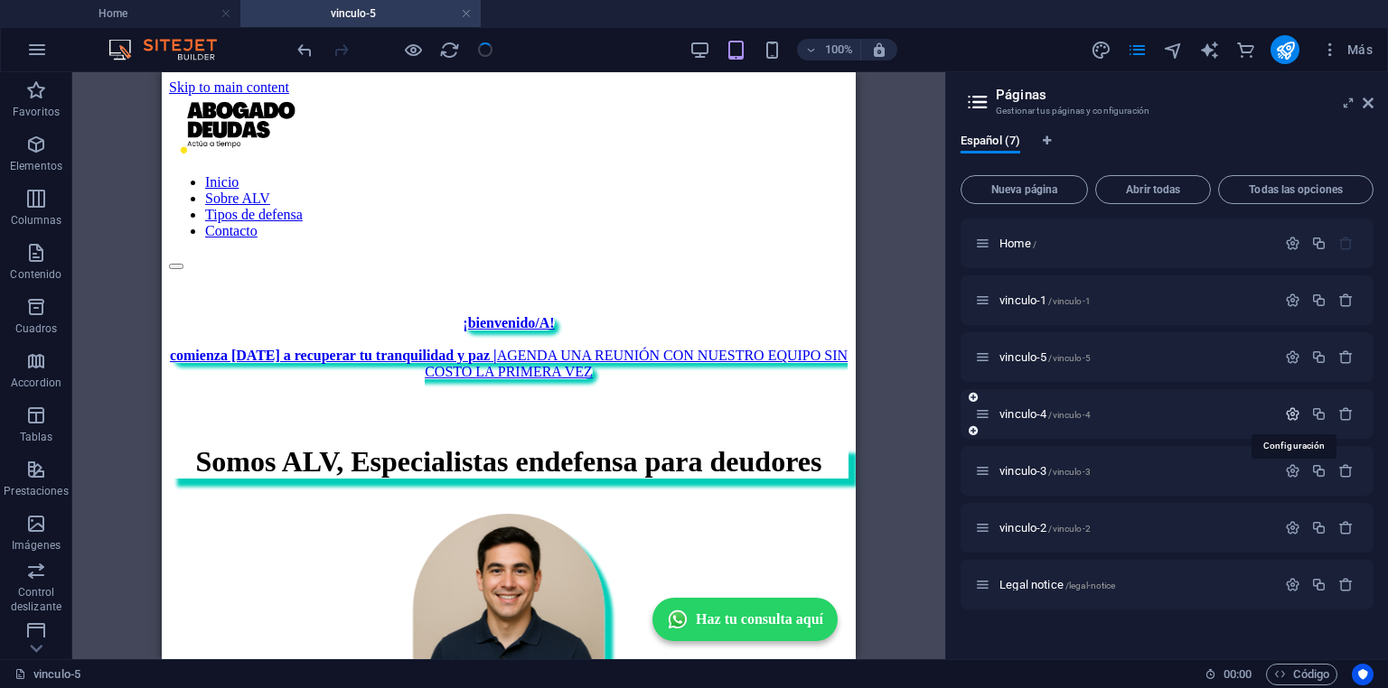
click at [1291, 410] on icon "button" at bounding box center [1292, 414] width 15 height 15
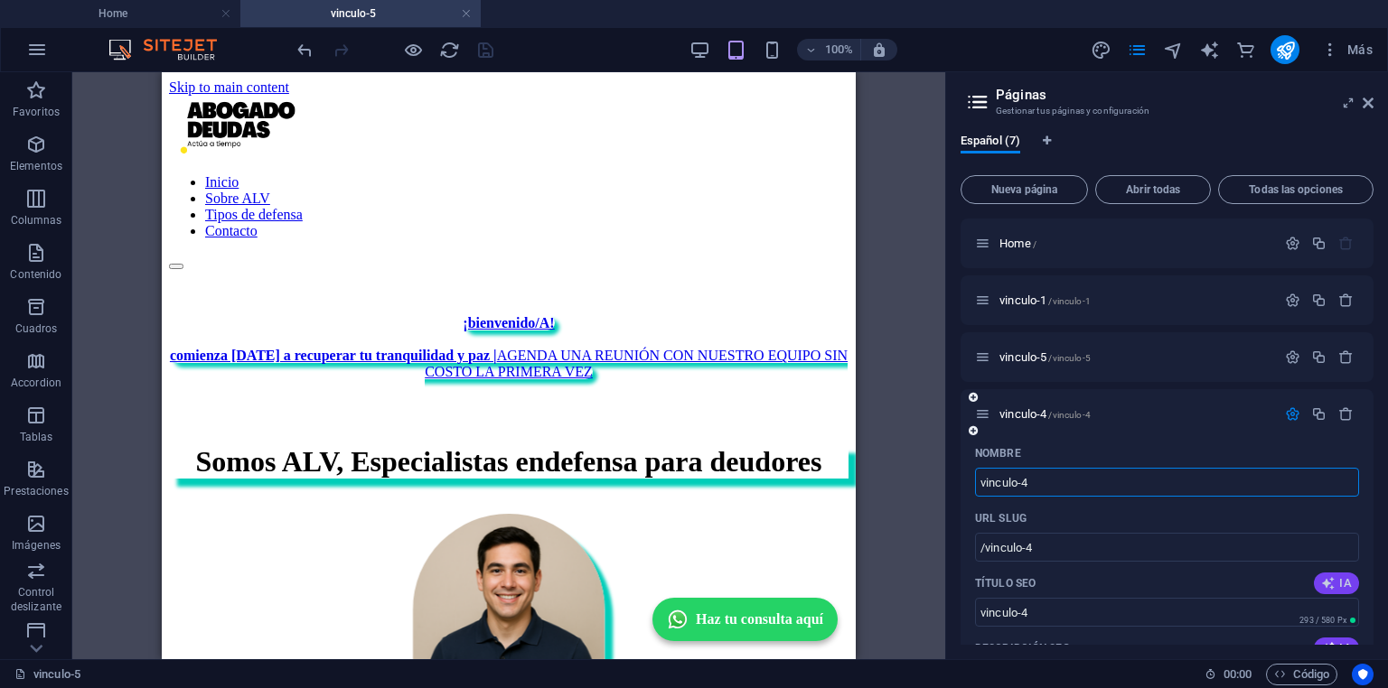
click at [1334, 581] on span "IA" at bounding box center [1336, 583] width 31 height 14
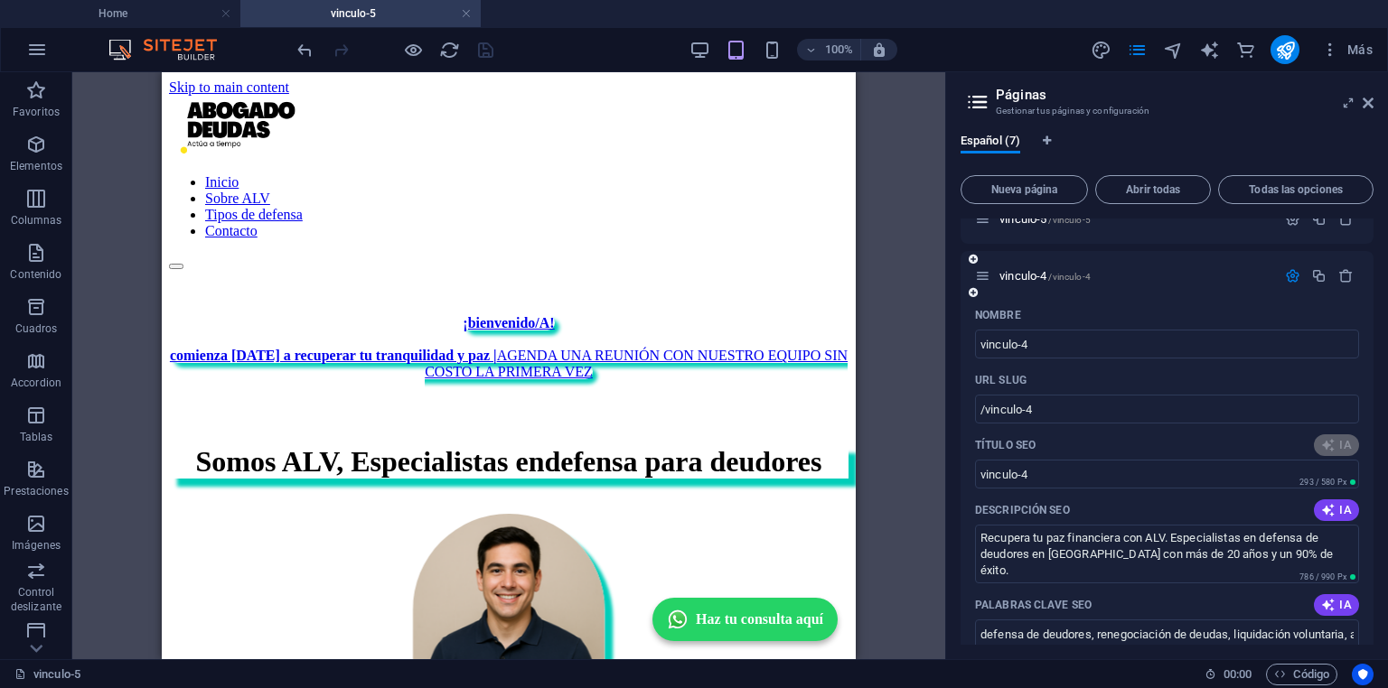
scroll to position [145, 0]
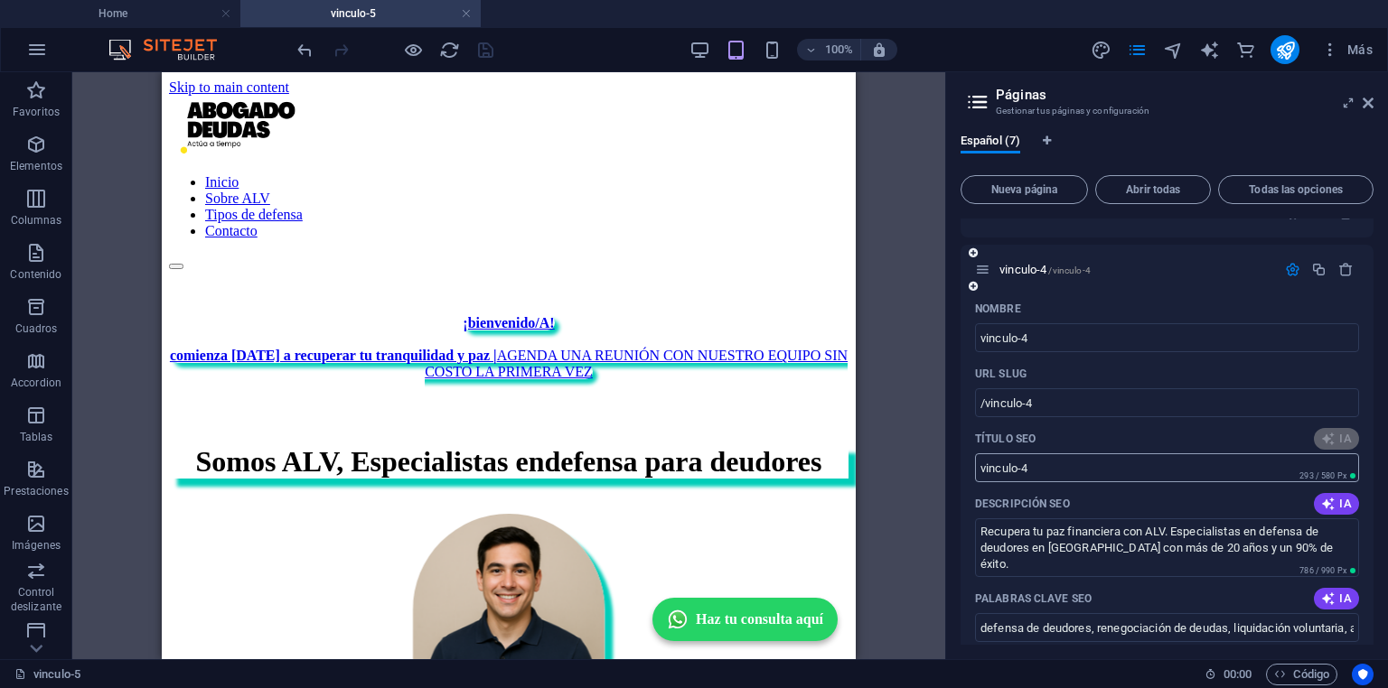
type input "Defensa de Deudores Chile"
click at [481, 45] on icon "save" at bounding box center [485, 50] width 21 height 21
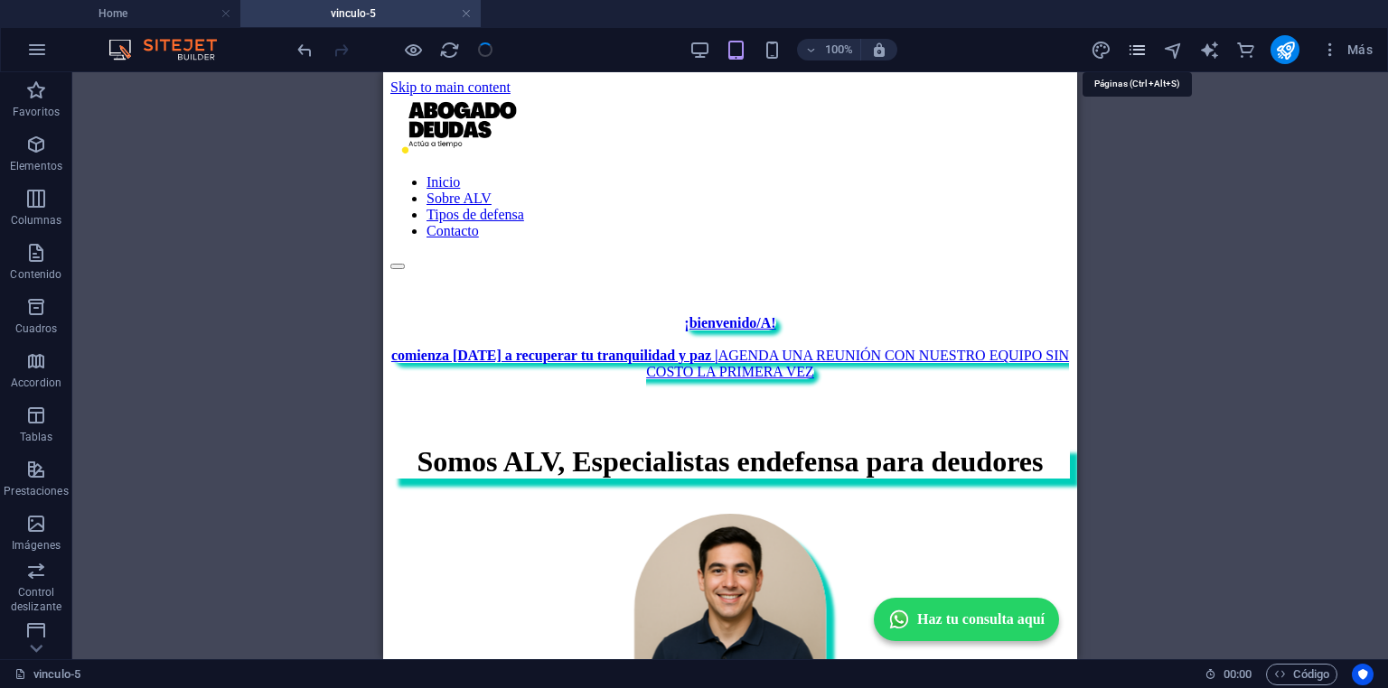
click at [1141, 47] on icon "pages" at bounding box center [1137, 50] width 21 height 21
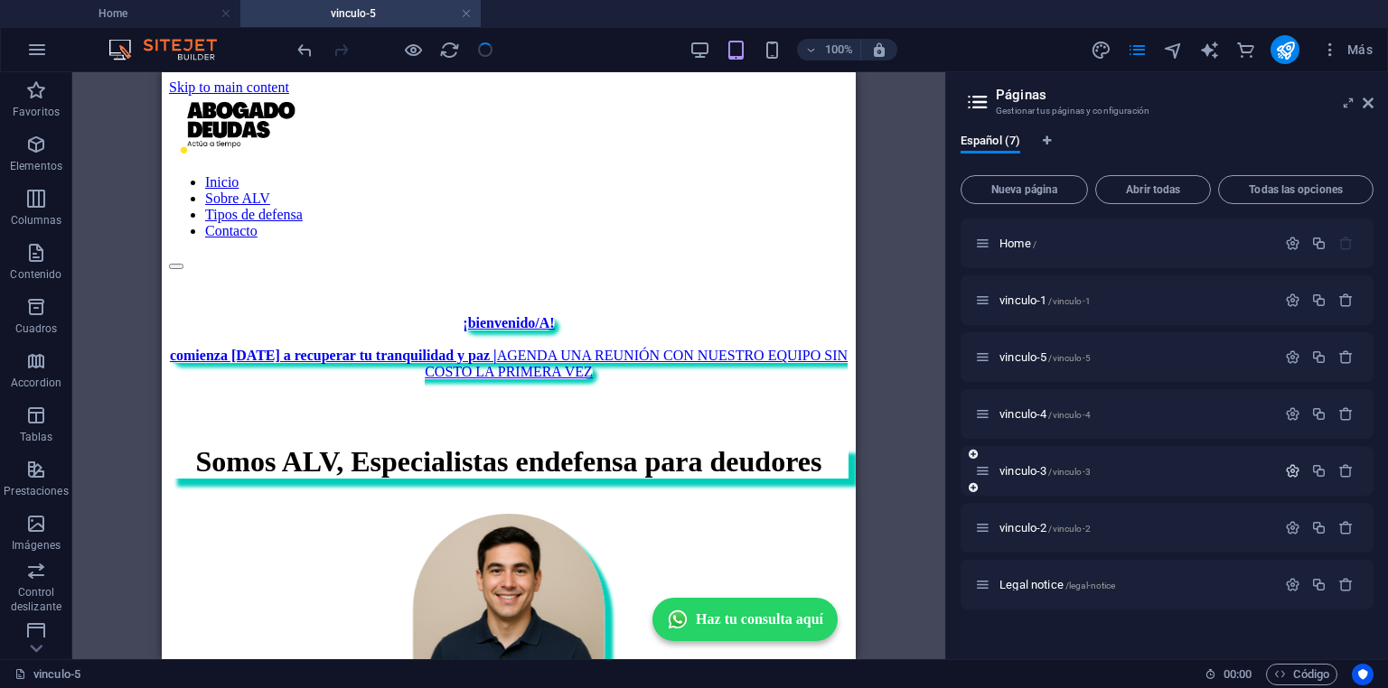
click at [1295, 473] on icon "button" at bounding box center [1292, 470] width 15 height 15
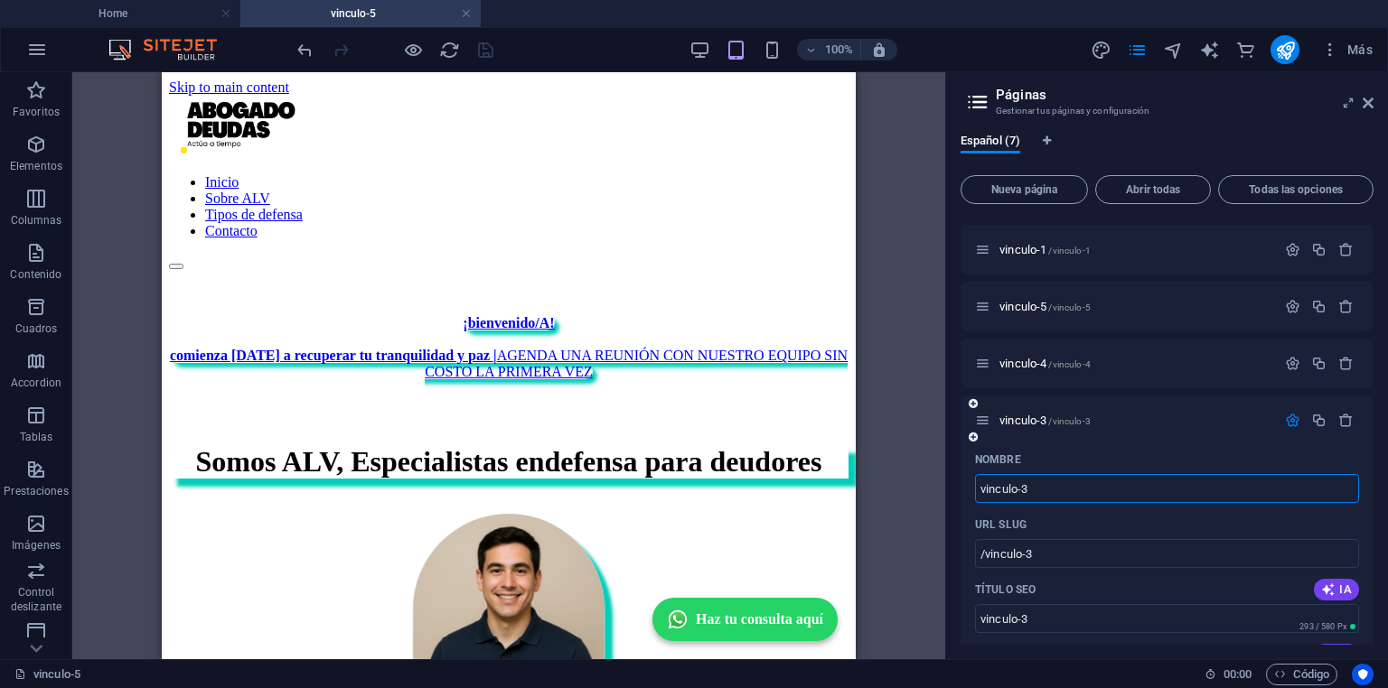
scroll to position [72, 0]
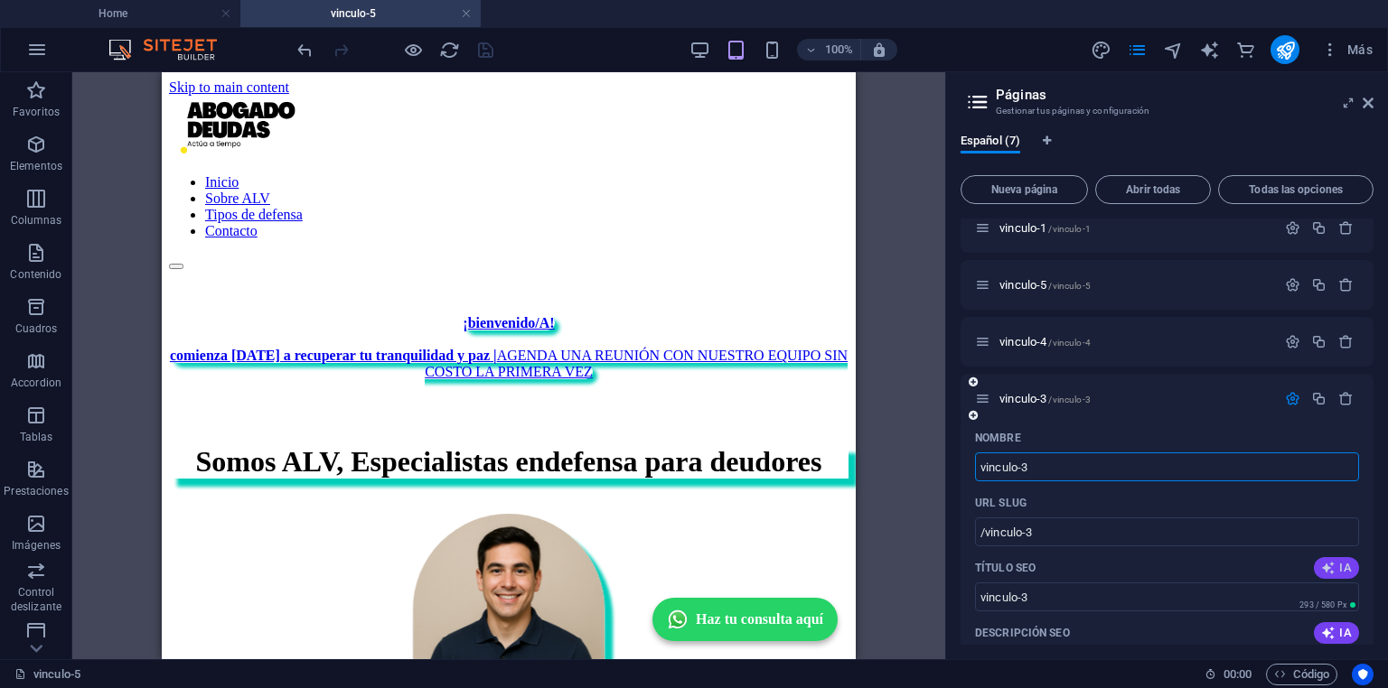
click at [1332, 565] on icon "button" at bounding box center [1328, 568] width 14 height 14
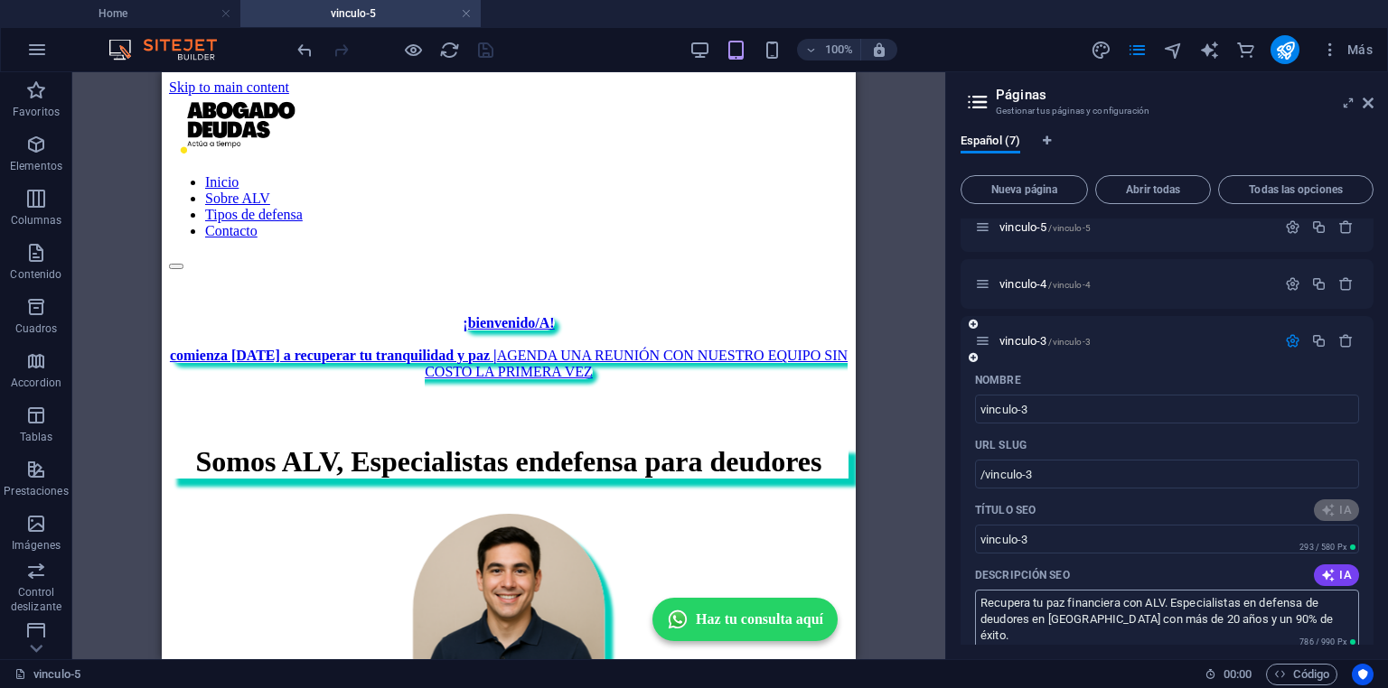
scroll to position [217, 0]
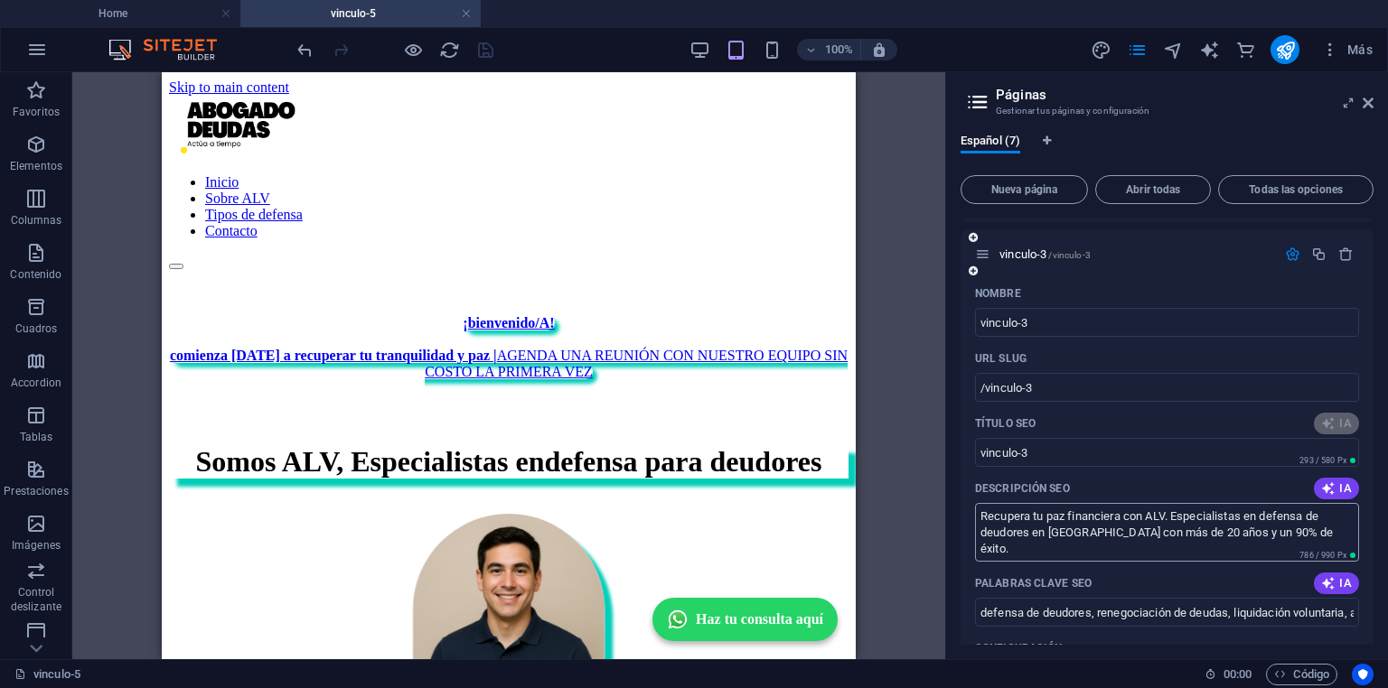
type input "Defensa Legal para Deudores"
click at [492, 43] on icon "save" at bounding box center [485, 50] width 21 height 21
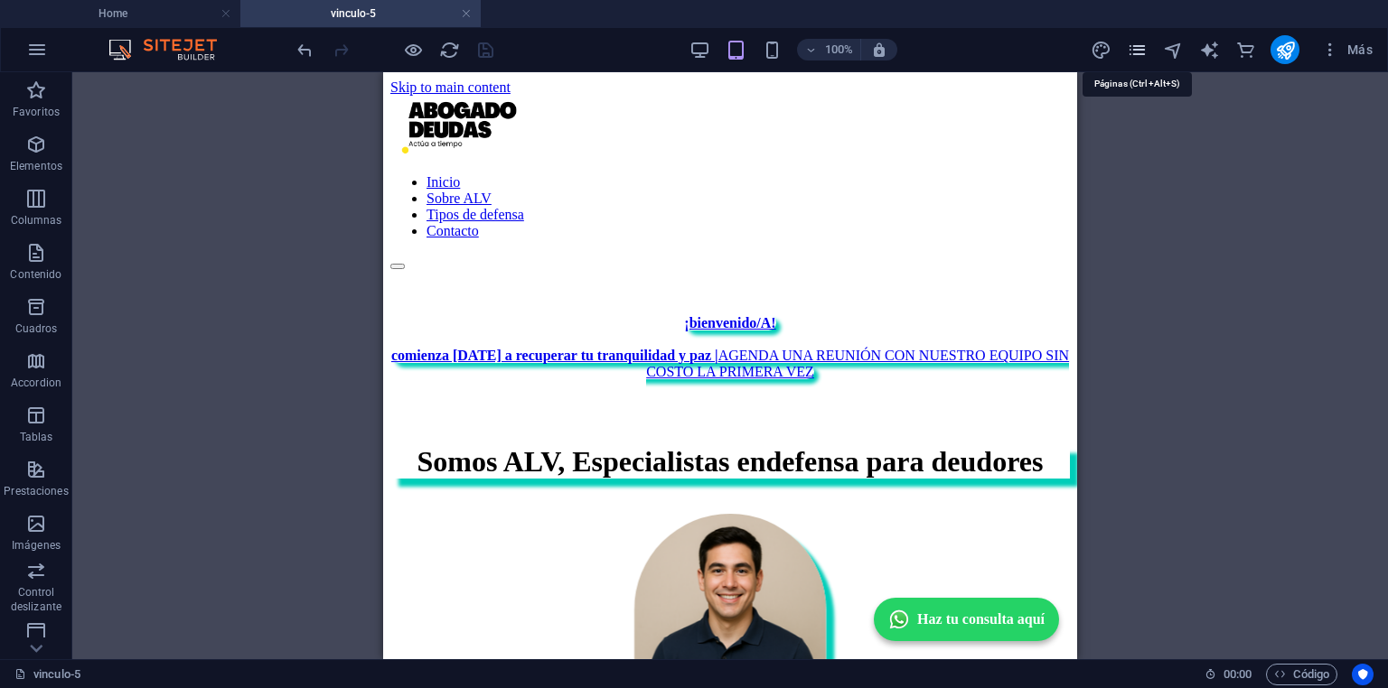
click at [1138, 47] on icon "pages" at bounding box center [1137, 50] width 21 height 21
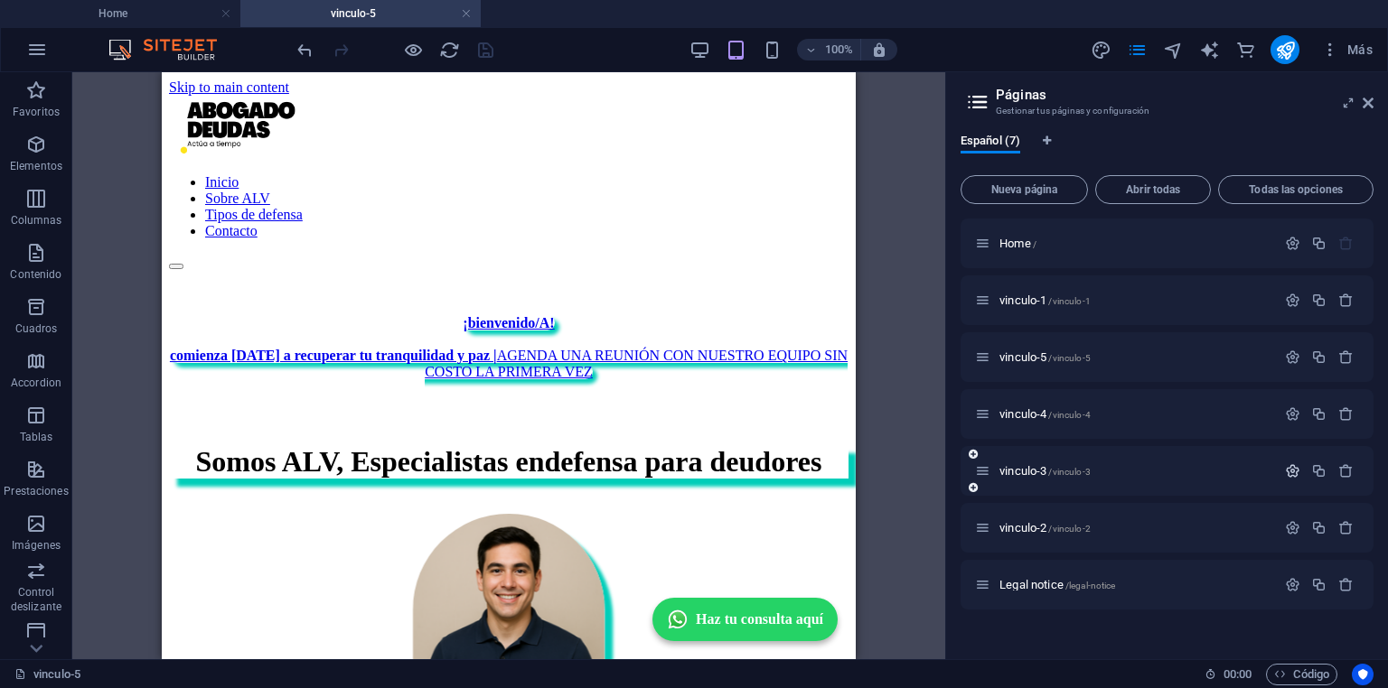
click at [1287, 467] on icon "button" at bounding box center [1292, 470] width 15 height 15
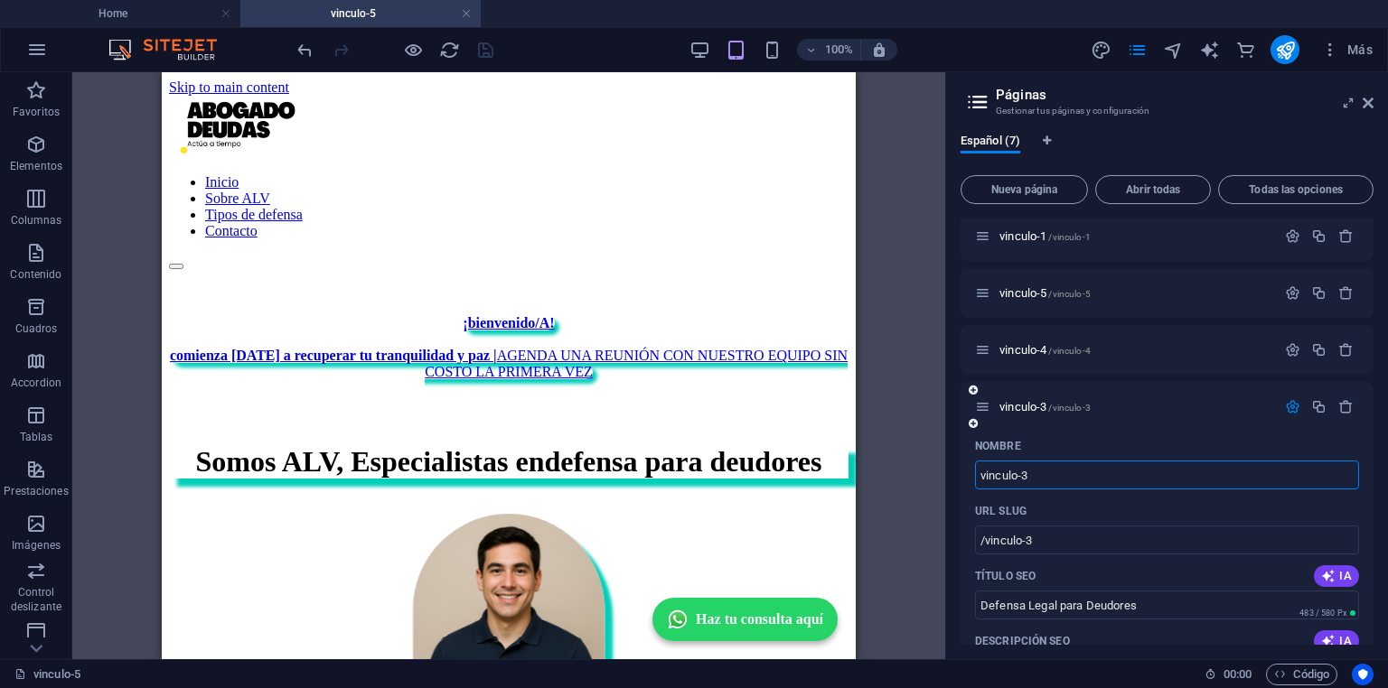
scroll to position [145, 0]
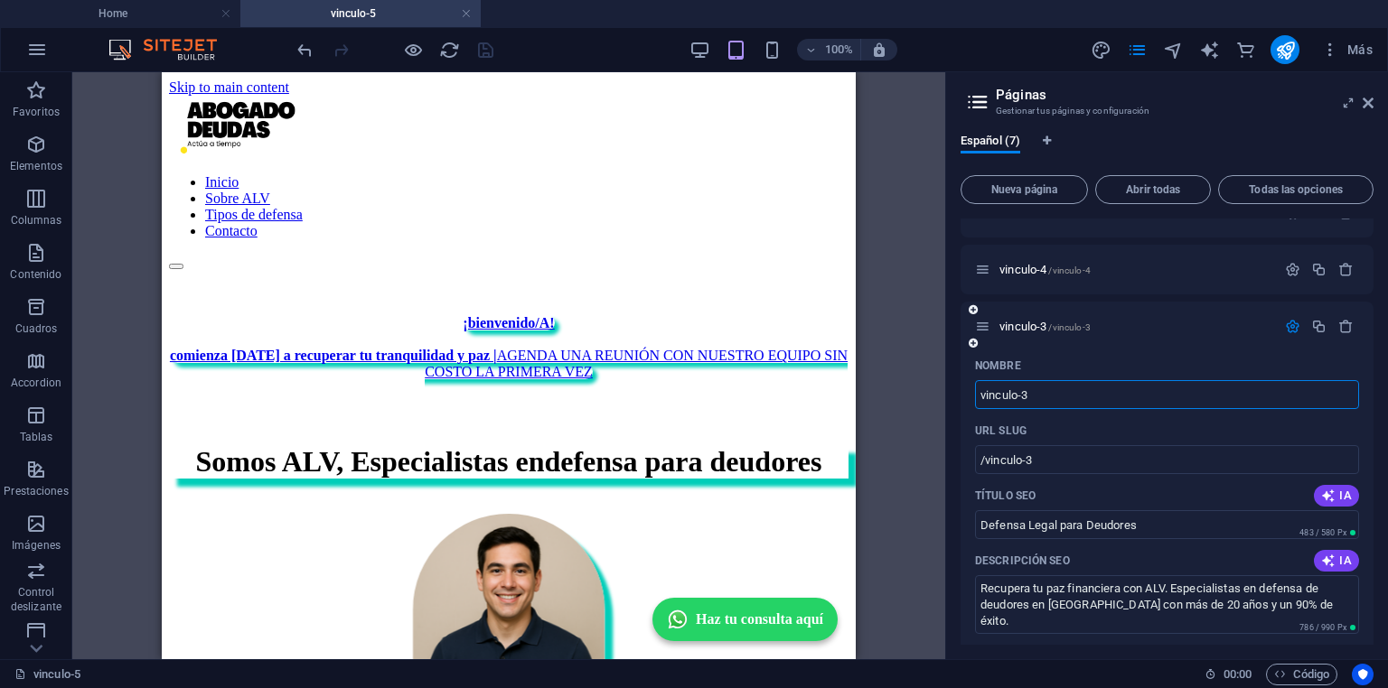
click at [979, 329] on icon at bounding box center [982, 326] width 15 height 15
click at [1285, 320] on icon "button" at bounding box center [1292, 326] width 15 height 15
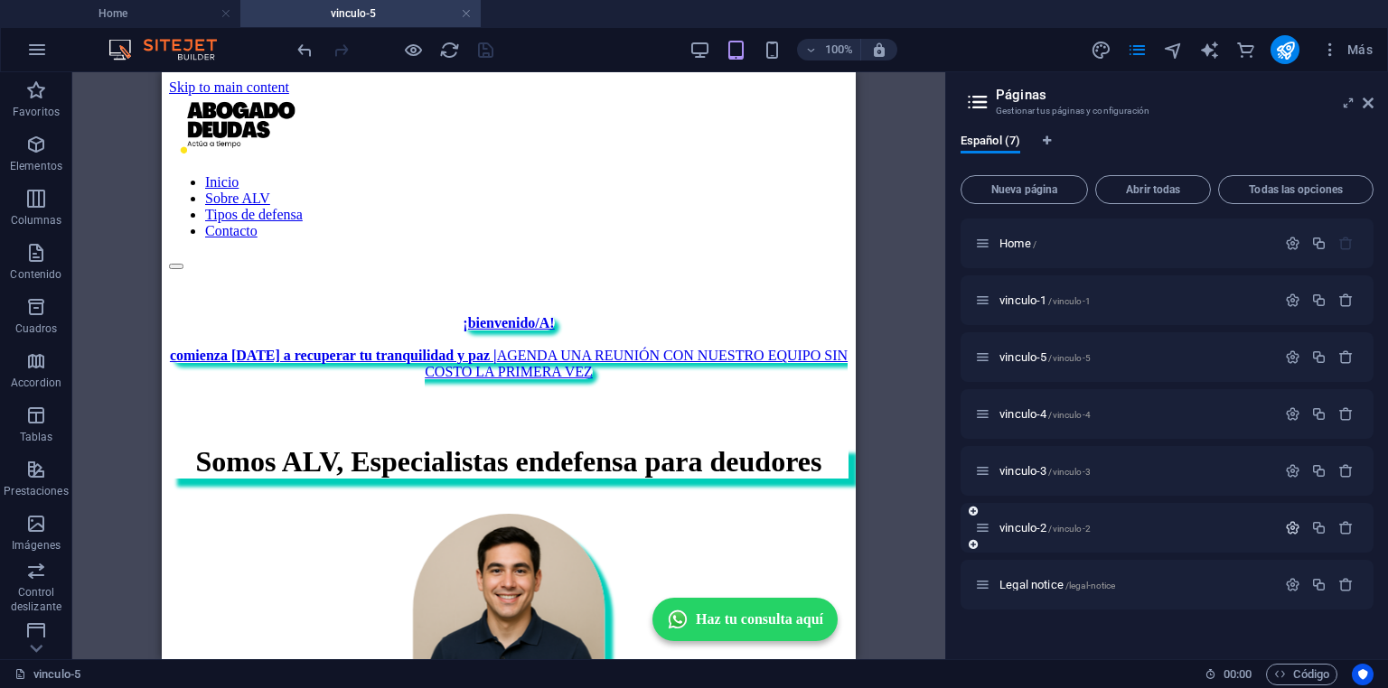
click at [1293, 526] on icon "button" at bounding box center [1292, 527] width 15 height 15
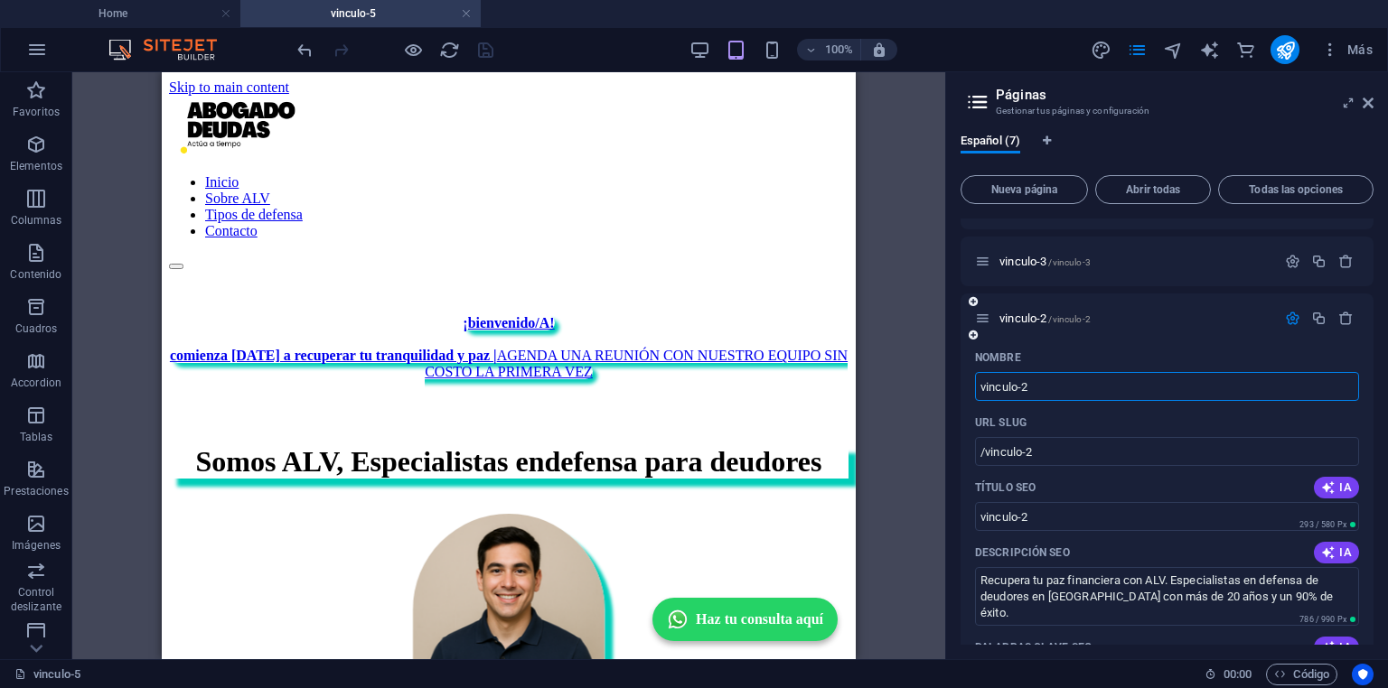
scroll to position [217, 0]
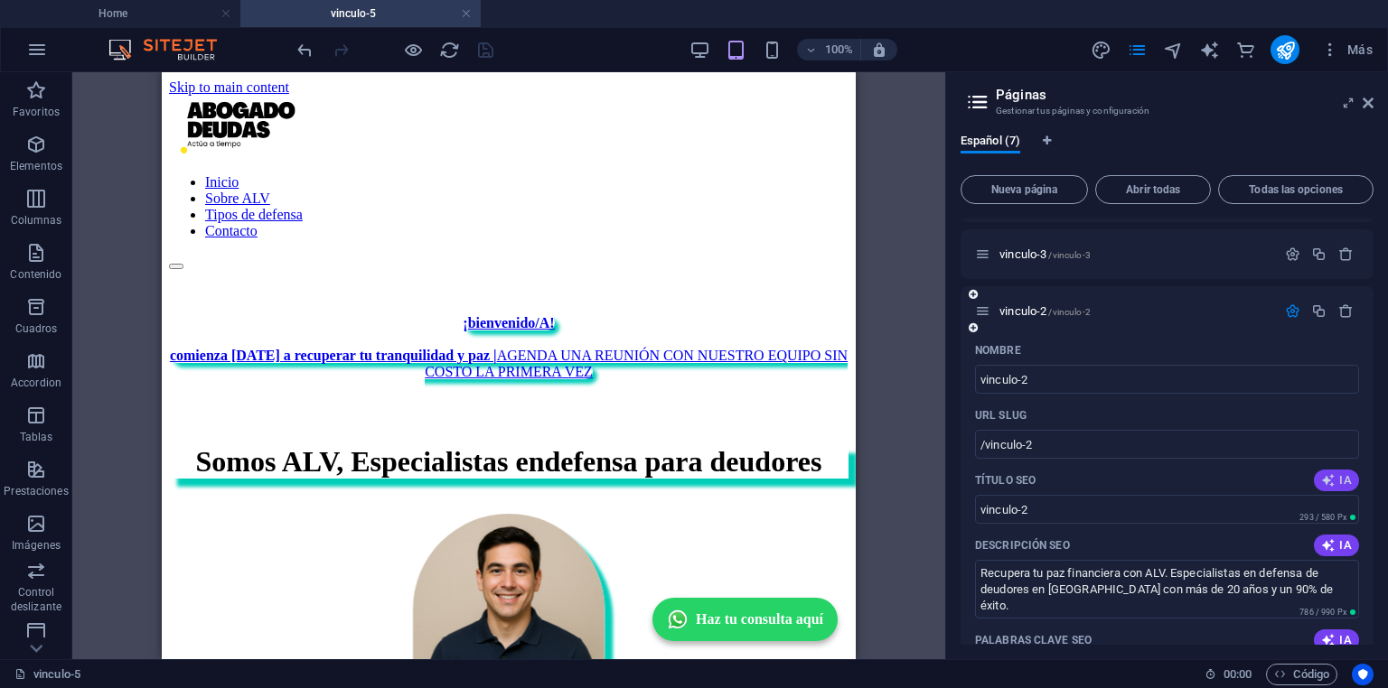
click at [1344, 476] on span "IA" at bounding box center [1336, 480] width 31 height 14
type input "Defensa de Deudores en Chile"
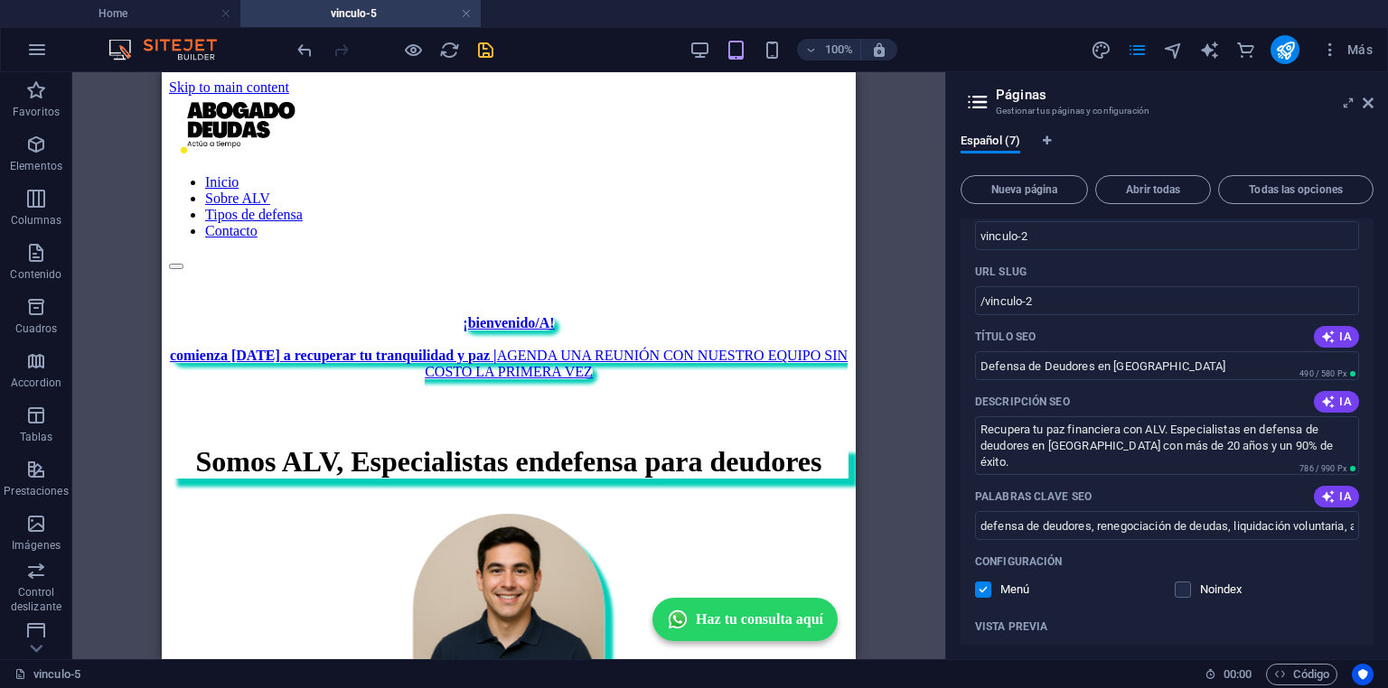
scroll to position [361, 0]
click at [492, 50] on icon "save" at bounding box center [485, 50] width 21 height 21
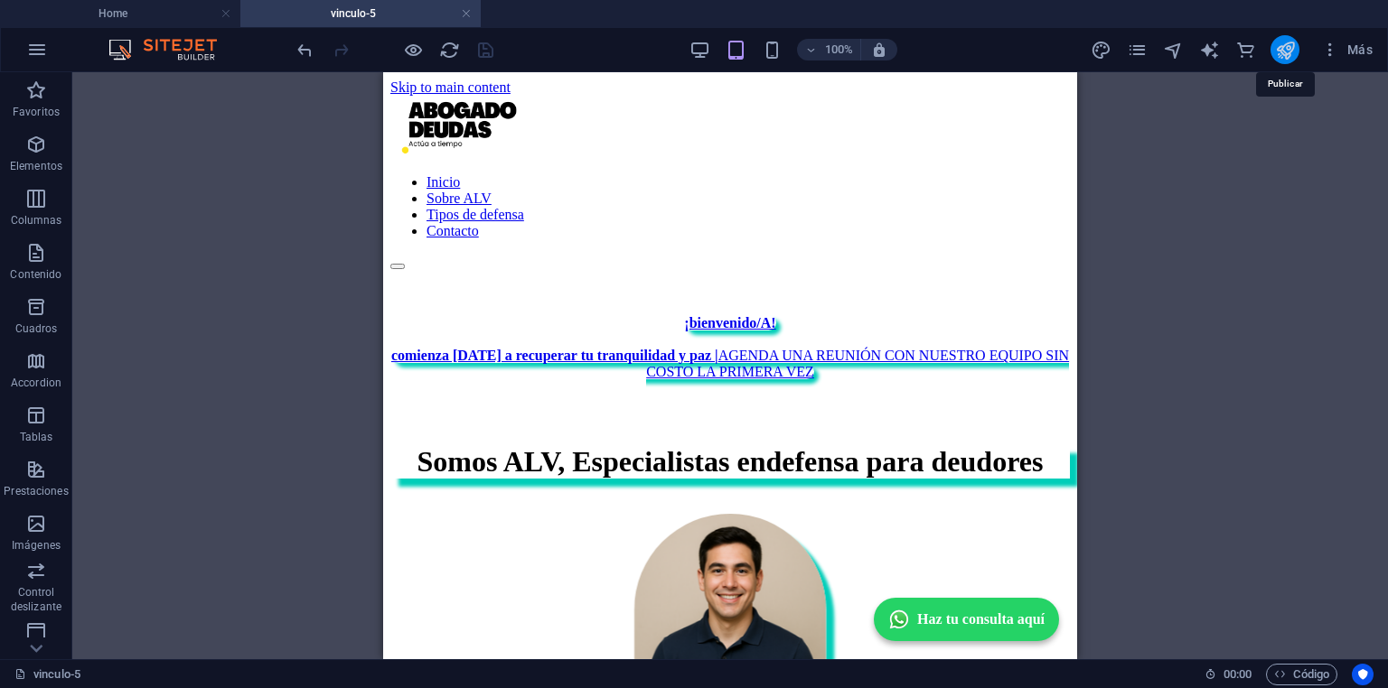
click at [1278, 57] on icon "publish" at bounding box center [1285, 50] width 21 height 21
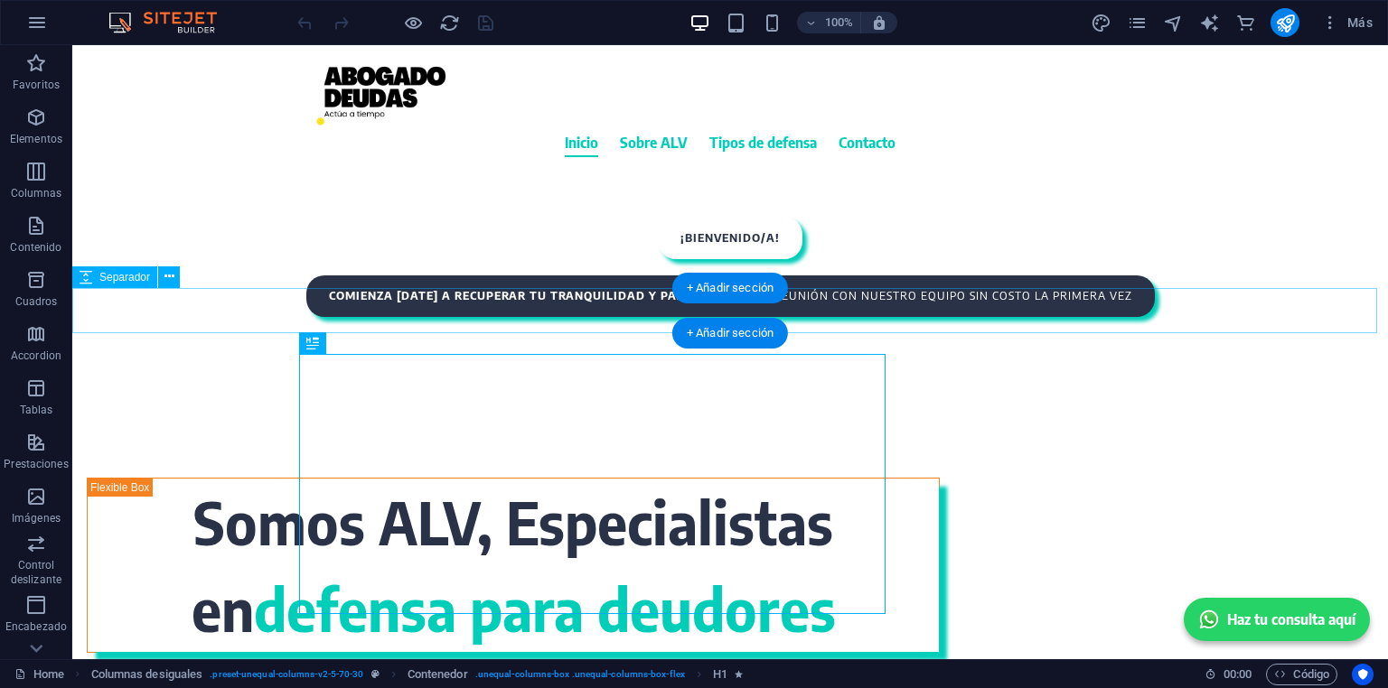
click at [827, 317] on div at bounding box center [729, 339] width 1315 height 45
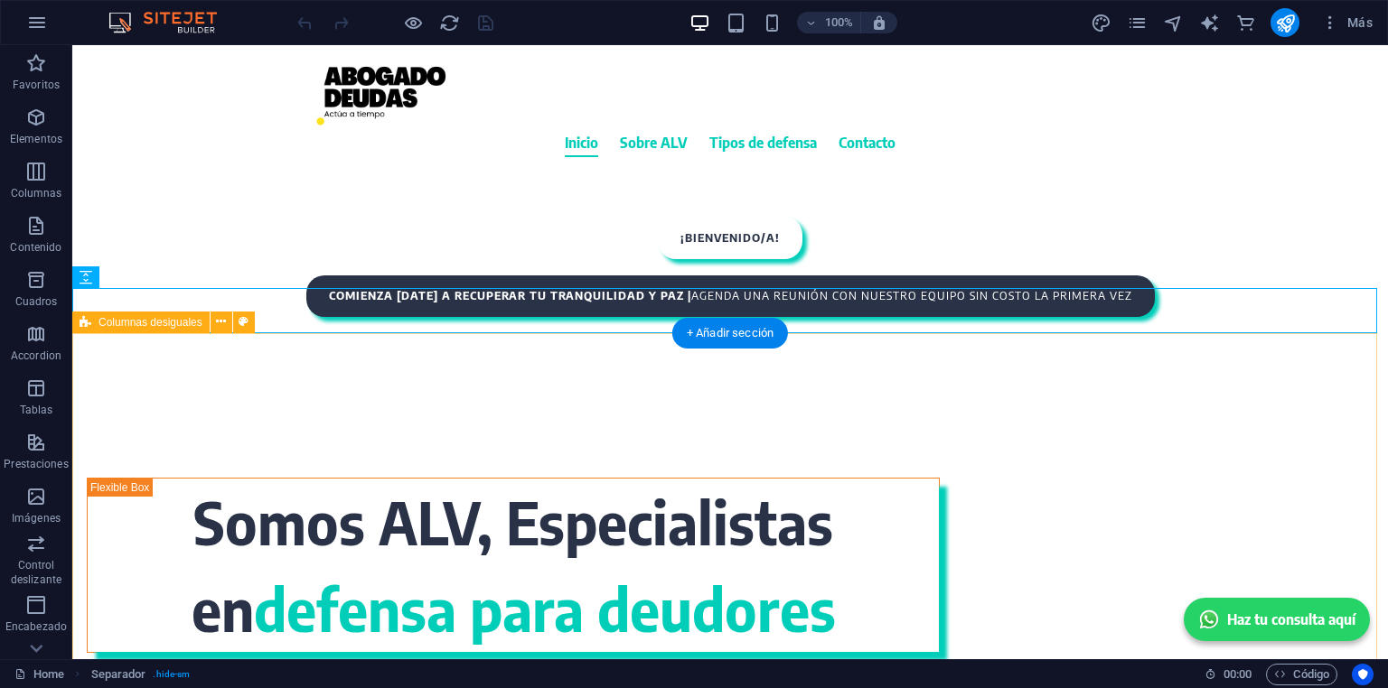
click at [199, 383] on div "Somos ALV, Especialistas en defensa para deudores" at bounding box center [729, 542] width 1315 height 361
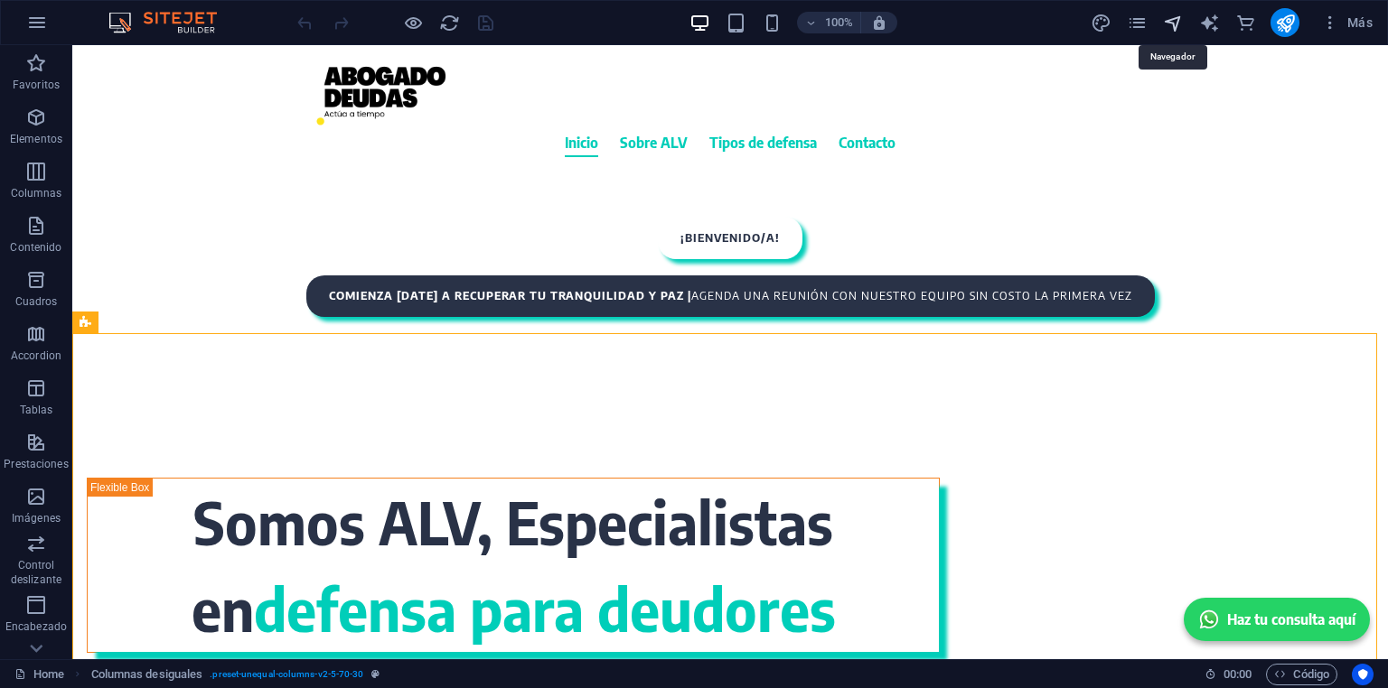
click at [1177, 20] on icon "navigator" at bounding box center [1173, 23] width 21 height 21
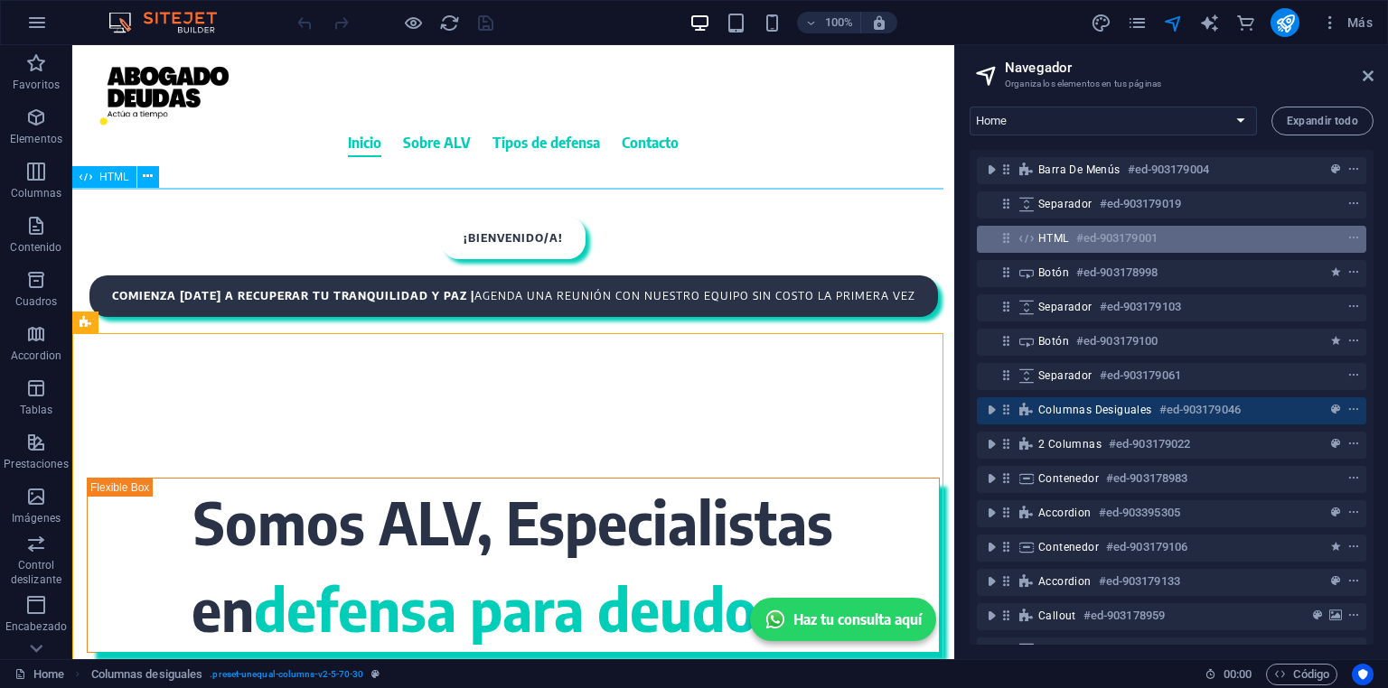
click at [1090, 241] on h6 "#ed-903179001" at bounding box center [1116, 239] width 81 height 22
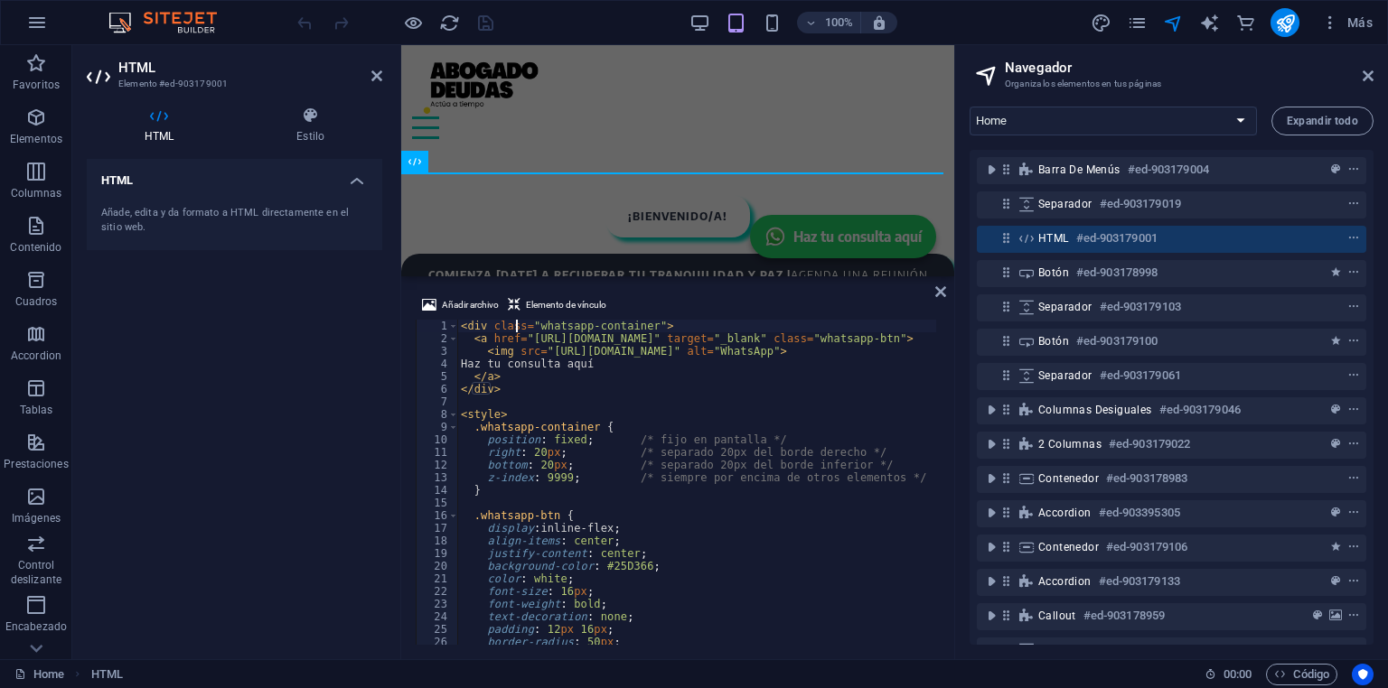
click at [516, 327] on div "< div class = "whatsapp-container" > < a href = "[URL][DOMAIN_NAME]" target = "…" at bounding box center [756, 493] width 598 height 347
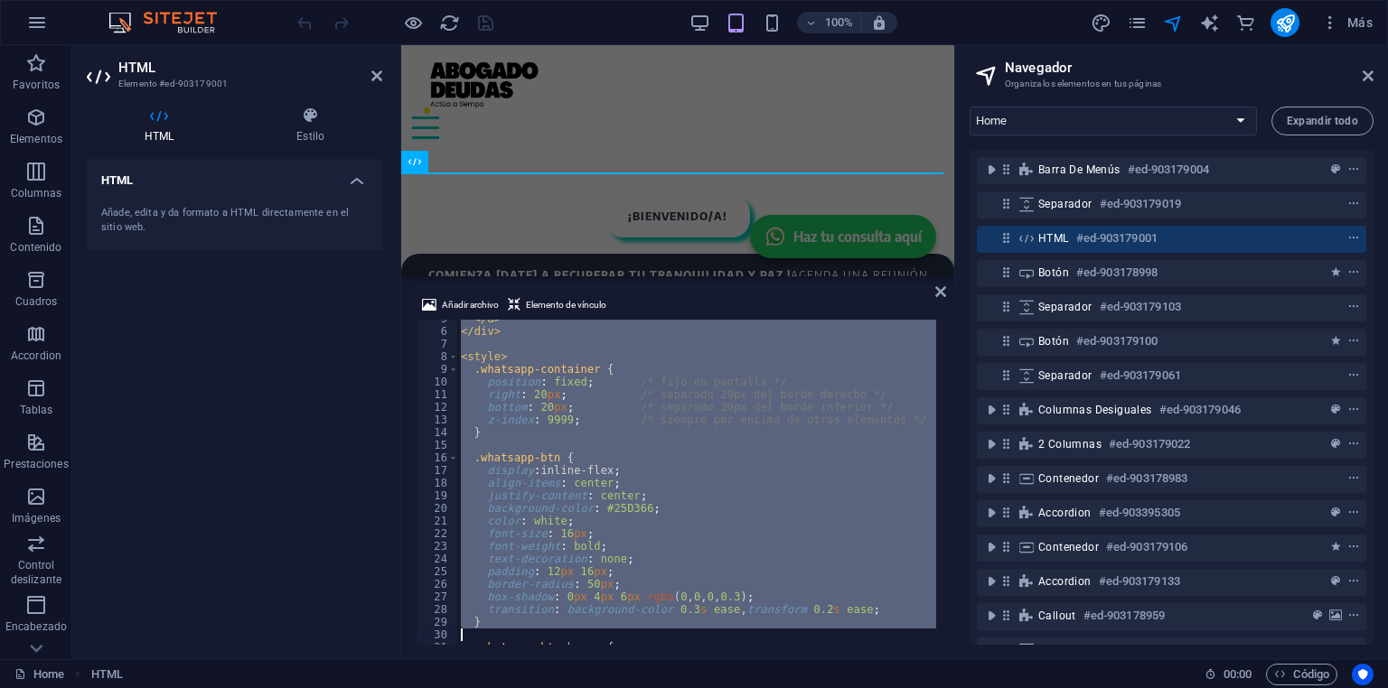
scroll to position [222, 0]
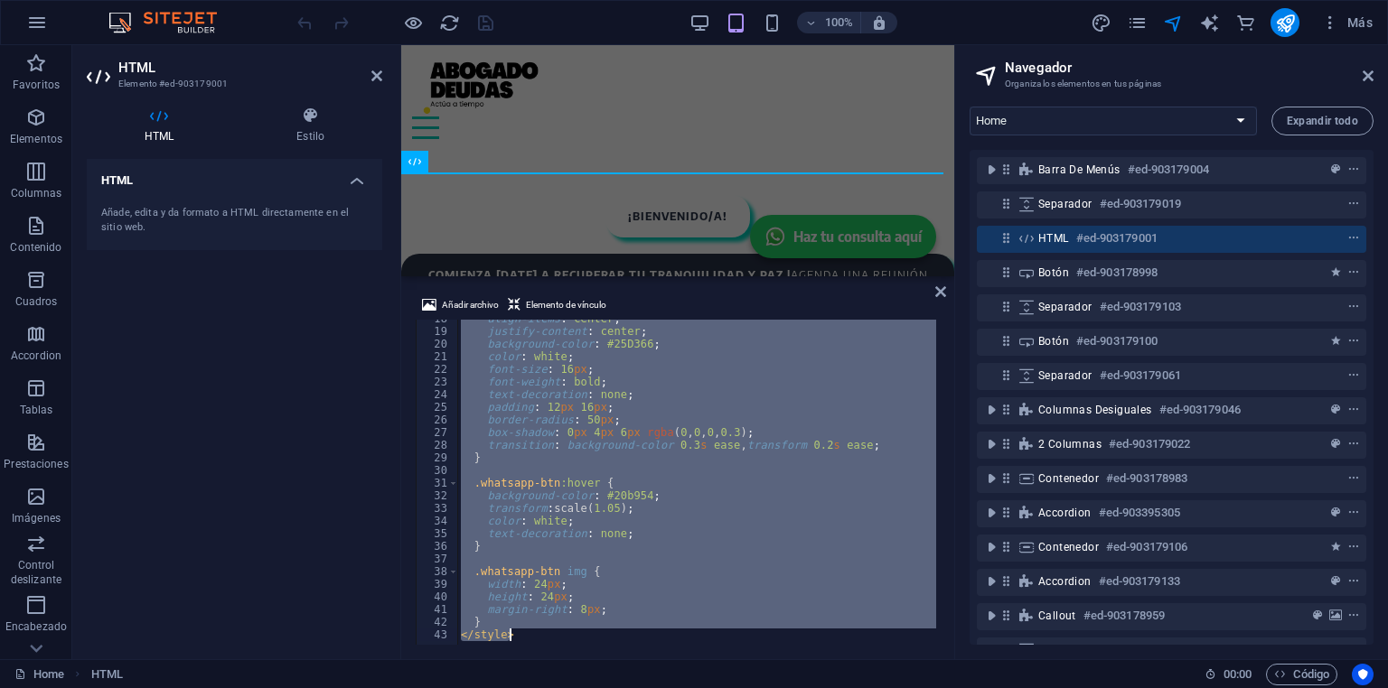
drag, startPoint x: 516, startPoint y: 327, endPoint x: 763, endPoint y: 716, distance: 461.4
click at [763, 688] on html "[DOMAIN_NAME] Home Favoritos Elementos Columnas Contenido Cuadros Accordion Tab…" at bounding box center [694, 344] width 1388 height 688
type textarea "} </style>"
click at [573, 27] on div "100% Más" at bounding box center [837, 22] width 1086 height 29
click at [599, 101] on div "Inicio Sobre ALV Tipos de defensa Contacto" at bounding box center [677, 97] width 553 height 105
